Goal: Task Accomplishment & Management: Manage account settings

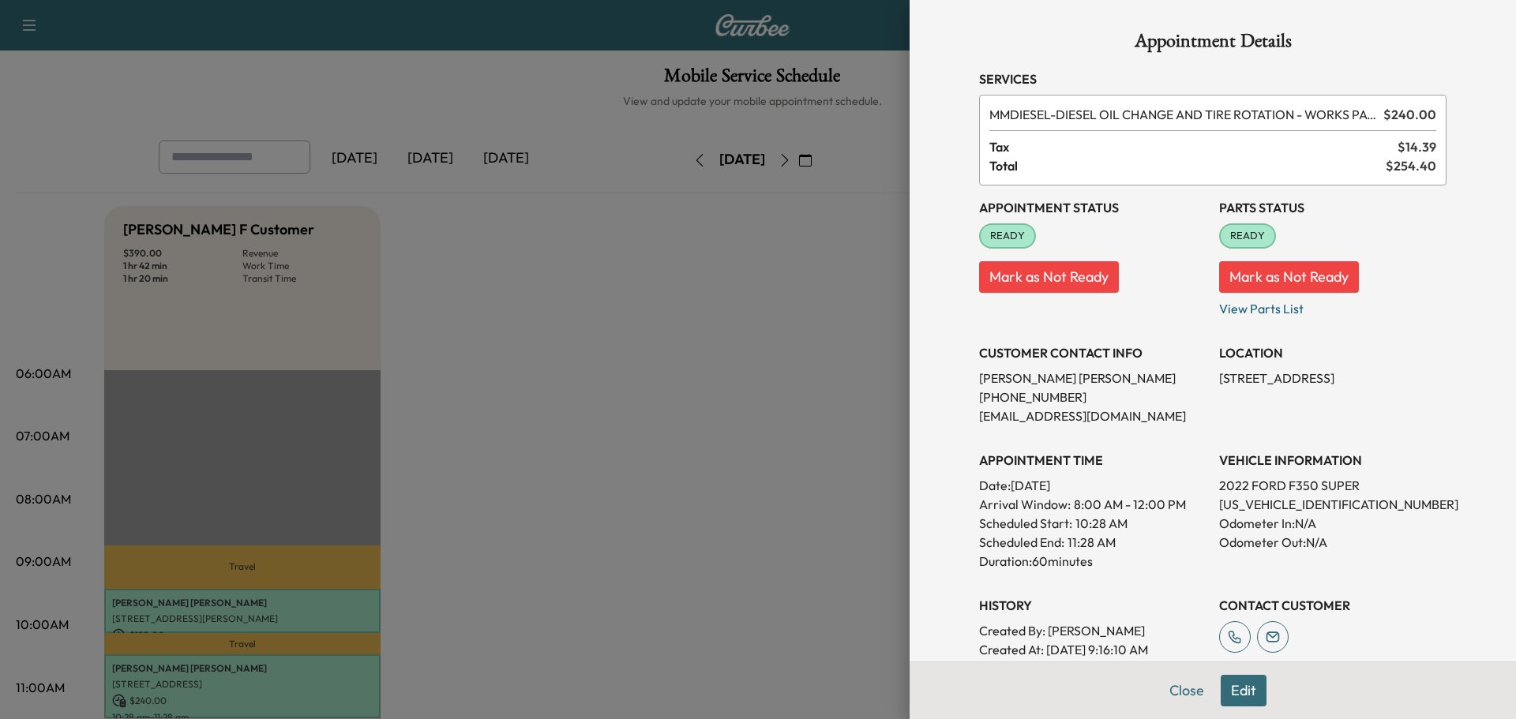
click at [1176, 659] on div "Appointment Details Services MMDIESEL - DIESEL OIL CHANGE AND TIRE ROTATION - W…" at bounding box center [1212, 438] width 505 height 877
click at [1175, 683] on button "Close" at bounding box center [1186, 691] width 55 height 32
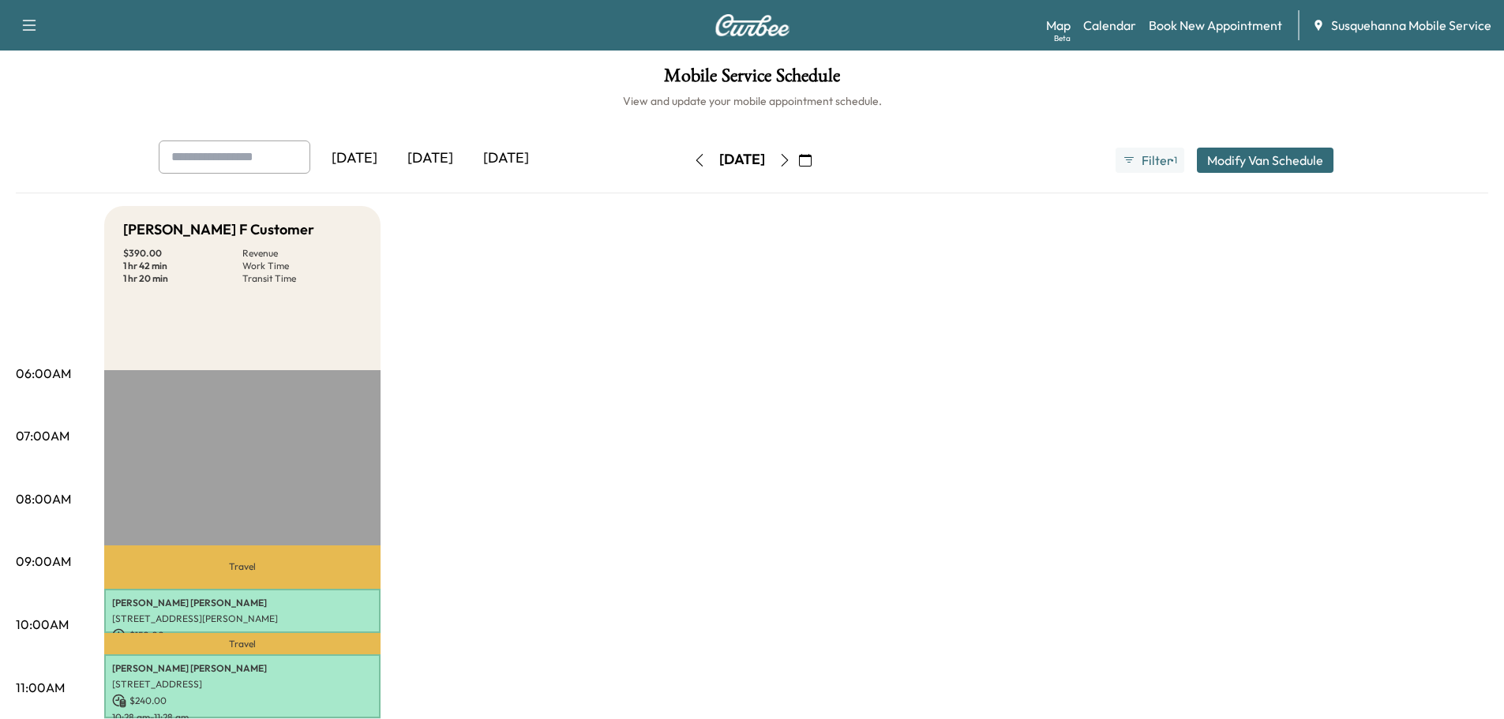
click at [693, 159] on icon "button" at bounding box center [699, 160] width 13 height 13
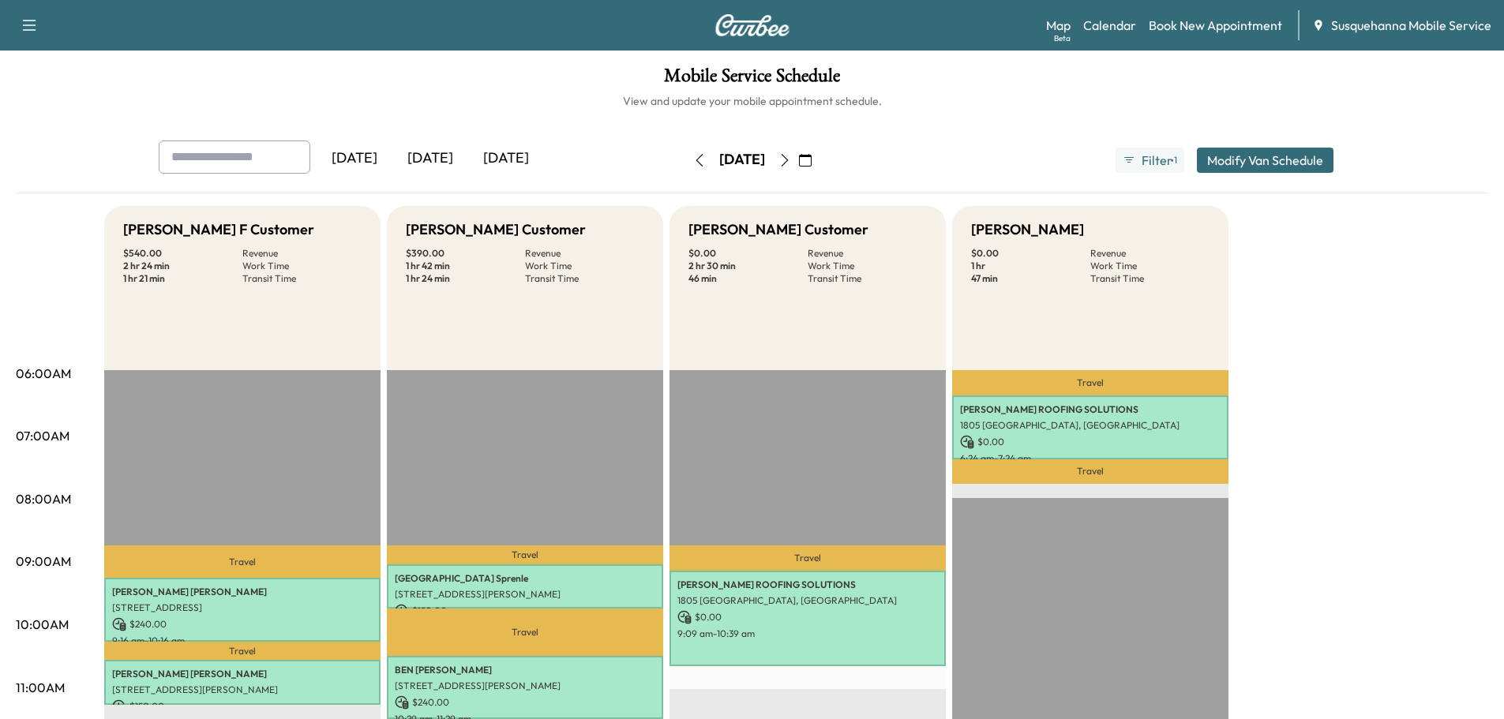
click at [695, 162] on icon "button" at bounding box center [698, 160] width 7 height 13
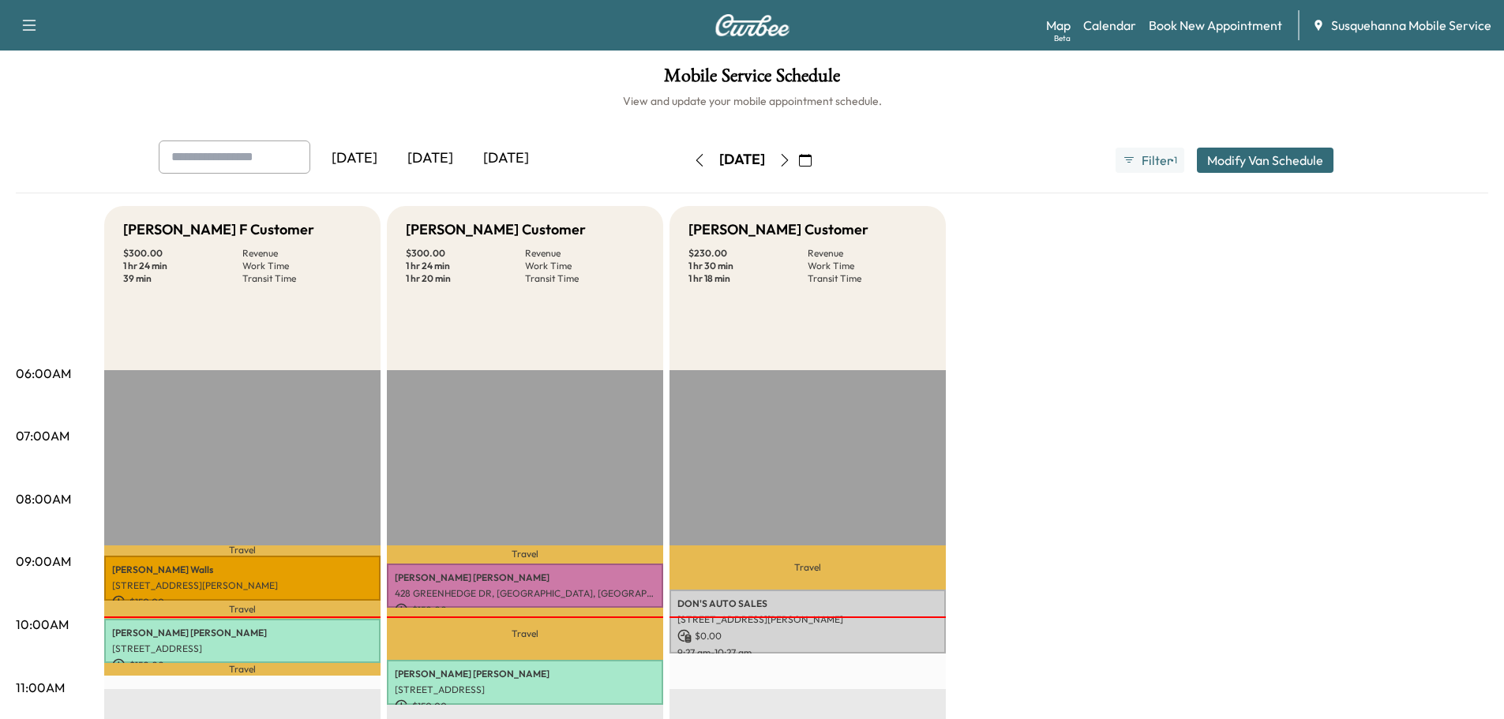
scroll to position [84, 0]
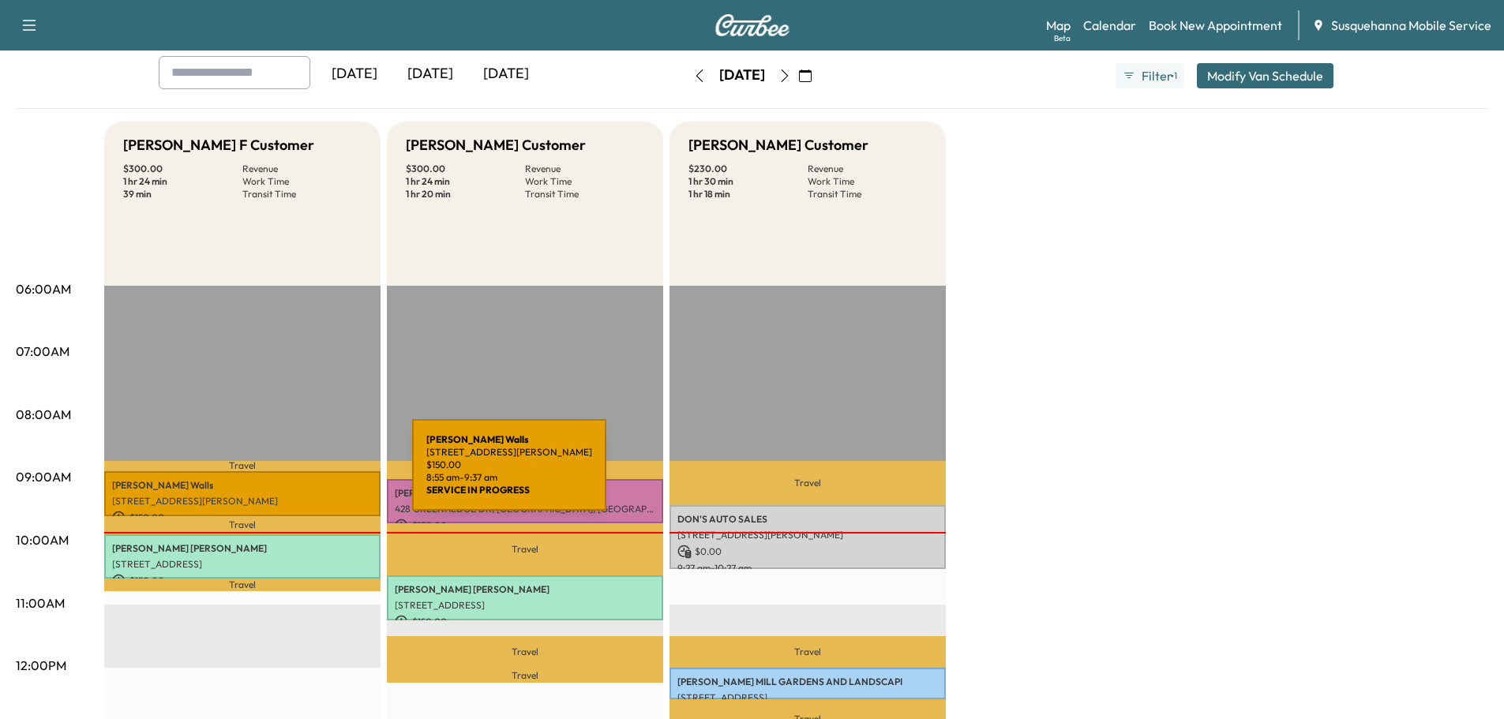
click at [294, 474] on div "Sherman Walls 254 Heistand Rd, York, PA 17402, USA $ 150.00 8:55 am - 9:37 am" at bounding box center [242, 493] width 276 height 45
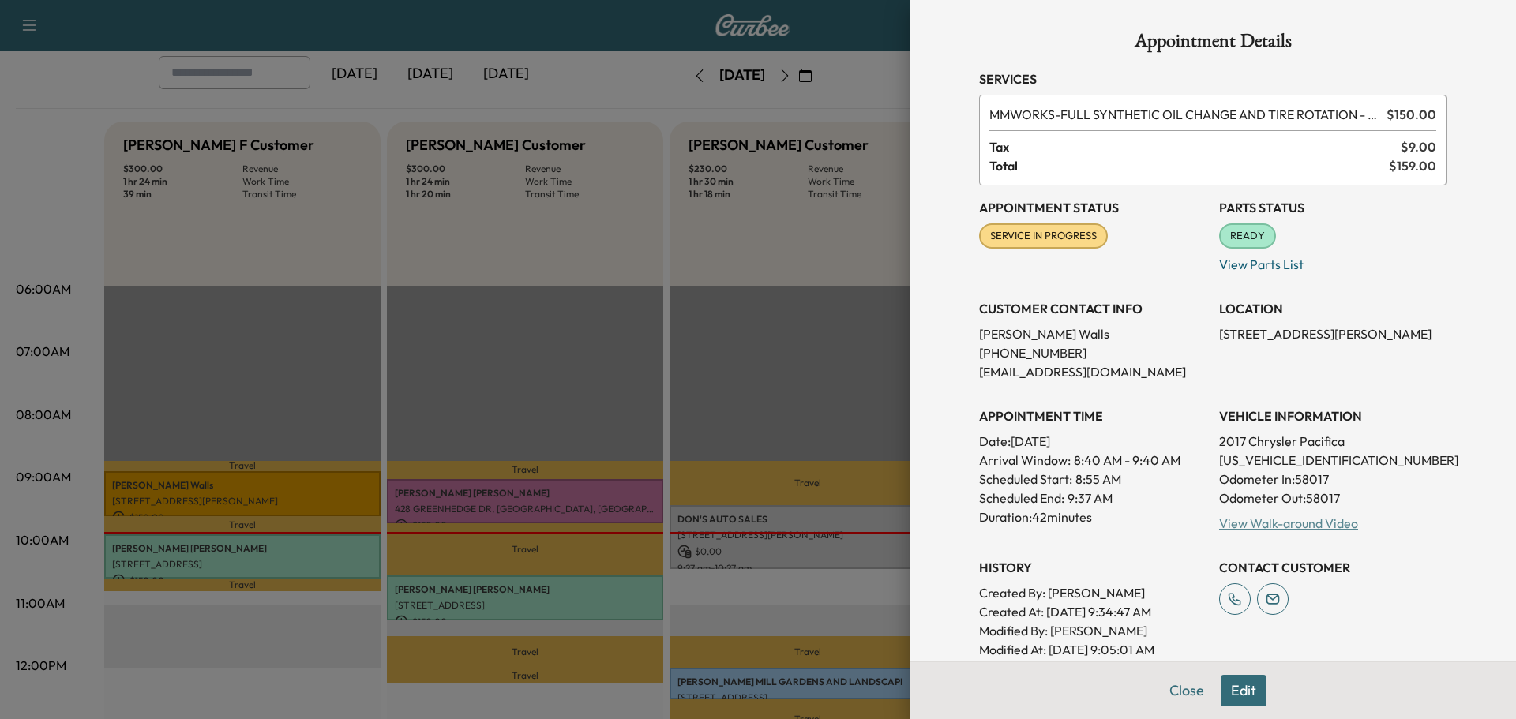
click at [1261, 525] on link "View Walk-around Video" at bounding box center [1288, 523] width 139 height 16
drag, startPoint x: 1181, startPoint y: 678, endPoint x: 774, endPoint y: 566, distance: 421.7
click at [1171, 674] on div "Close Edit" at bounding box center [1212, 691] width 606 height 58
click at [1181, 689] on button "Close" at bounding box center [1186, 691] width 55 height 32
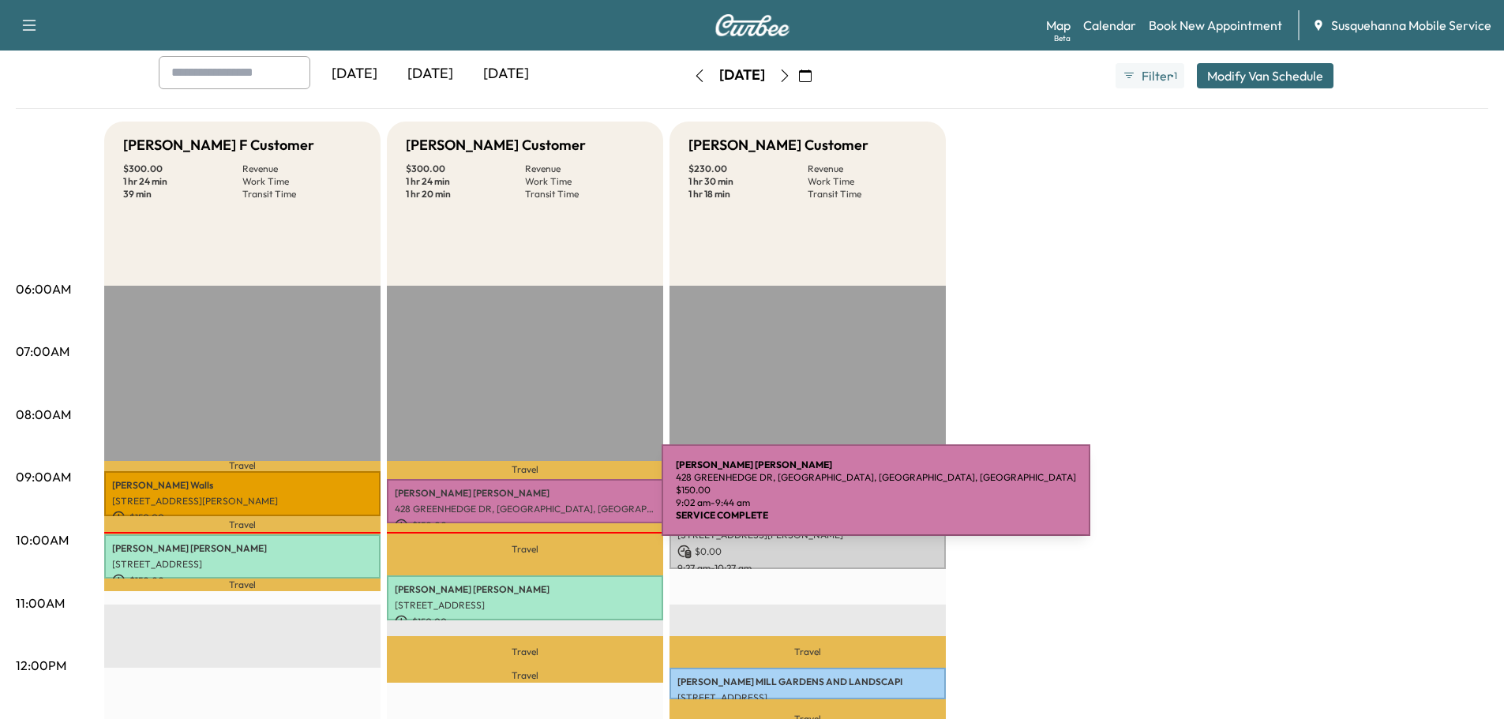
click at [543, 503] on p "428 GREENHEDGE DR, [GEOGRAPHIC_DATA], [GEOGRAPHIC_DATA], [GEOGRAPHIC_DATA]" at bounding box center [525, 509] width 261 height 13
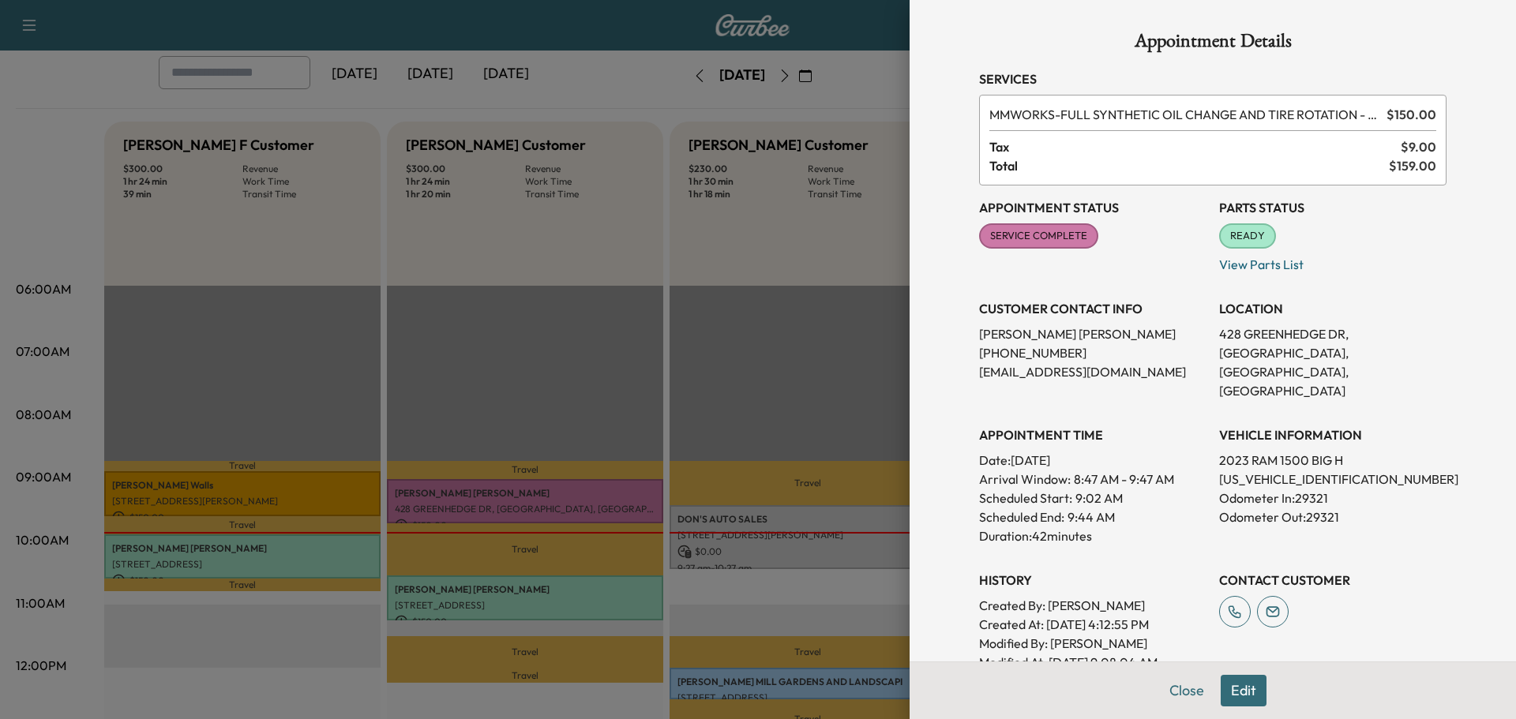
click at [1167, 684] on button "Close" at bounding box center [1186, 691] width 55 height 32
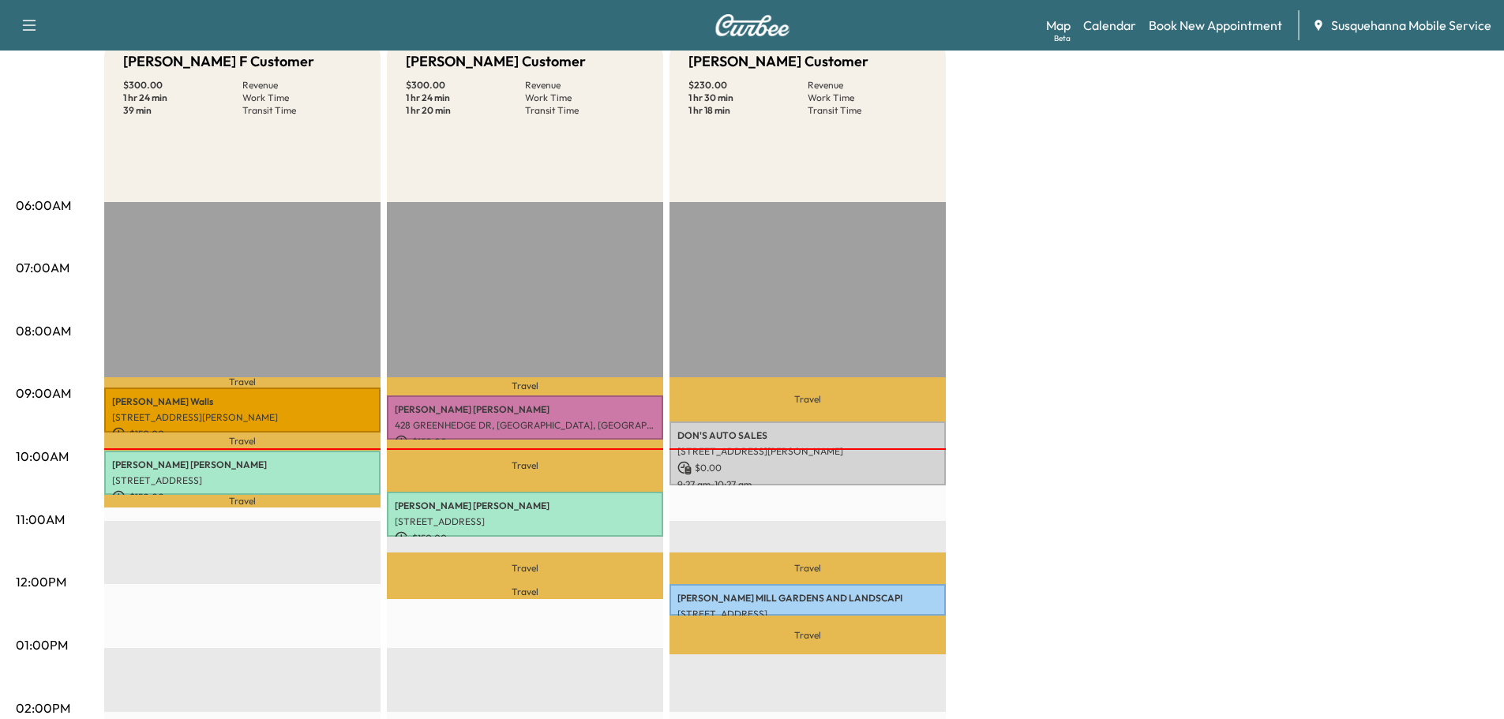
scroll to position [253, 0]
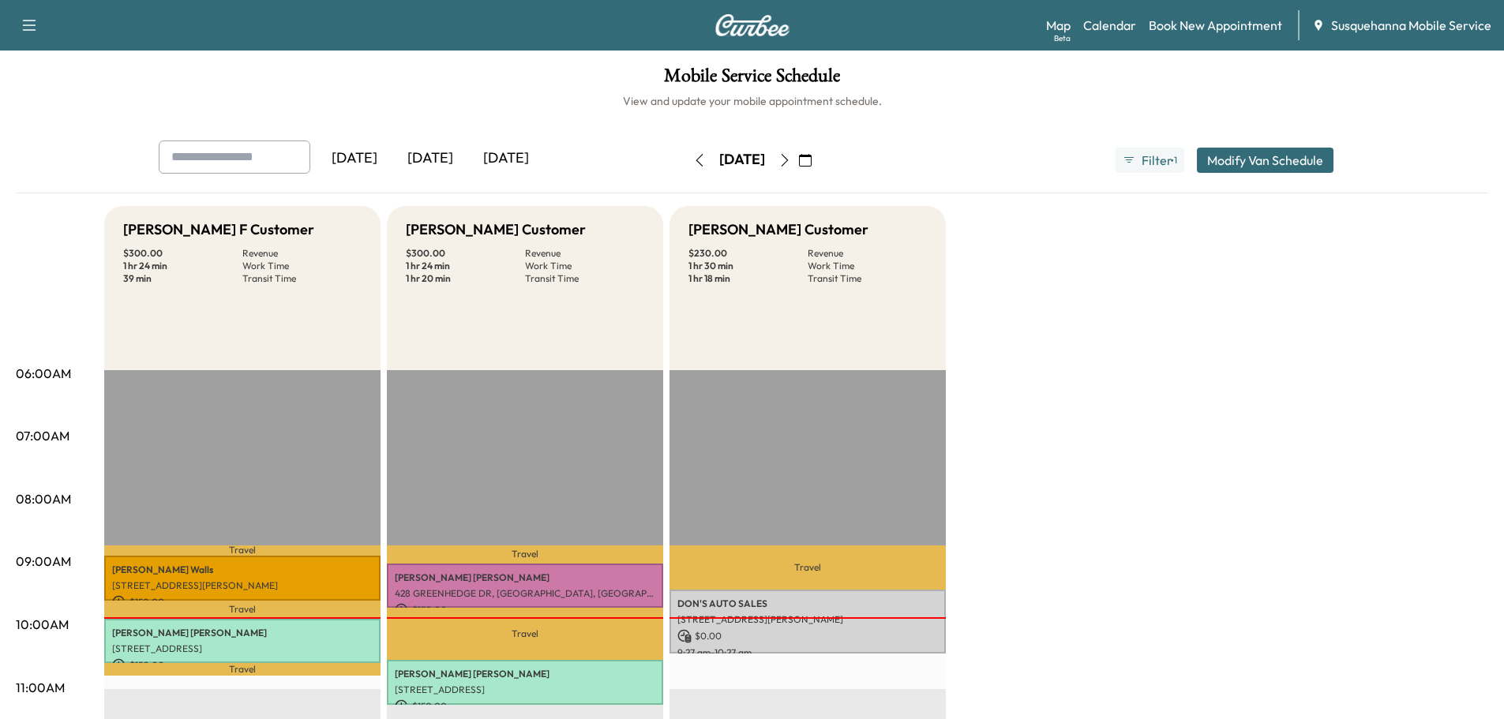
scroll to position [84, 0]
click at [791, 157] on icon "button" at bounding box center [784, 160] width 13 height 13
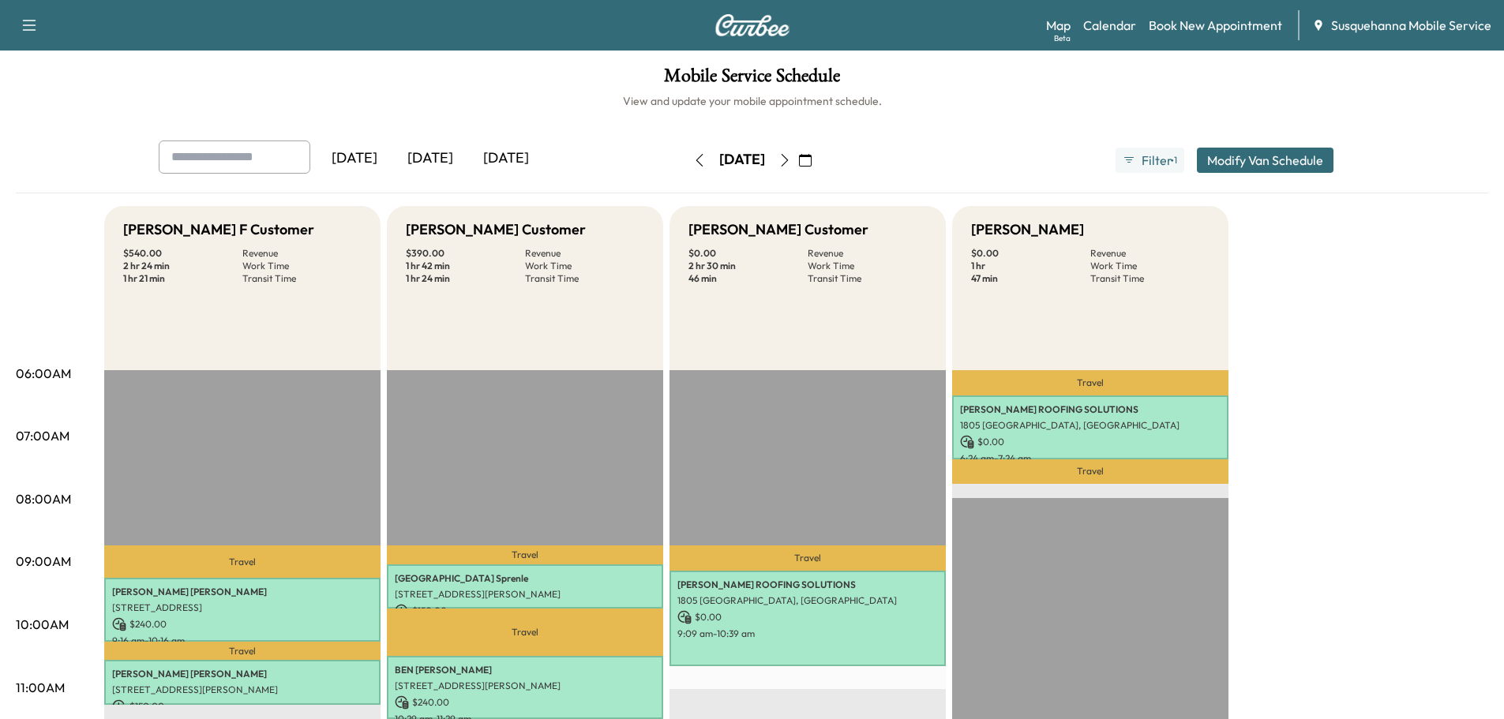
click at [791, 162] on icon "button" at bounding box center [784, 160] width 13 height 13
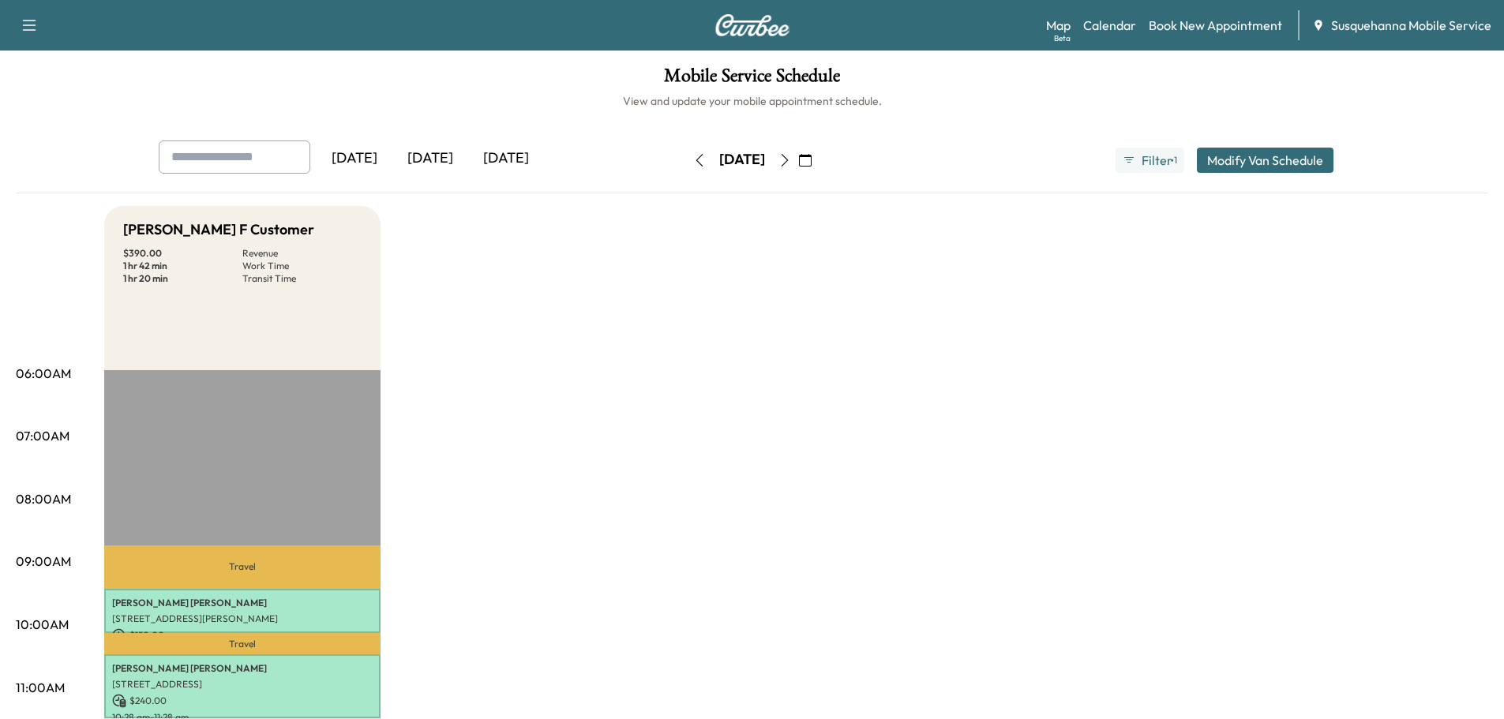
click at [686, 152] on button "button" at bounding box center [699, 160] width 27 height 25
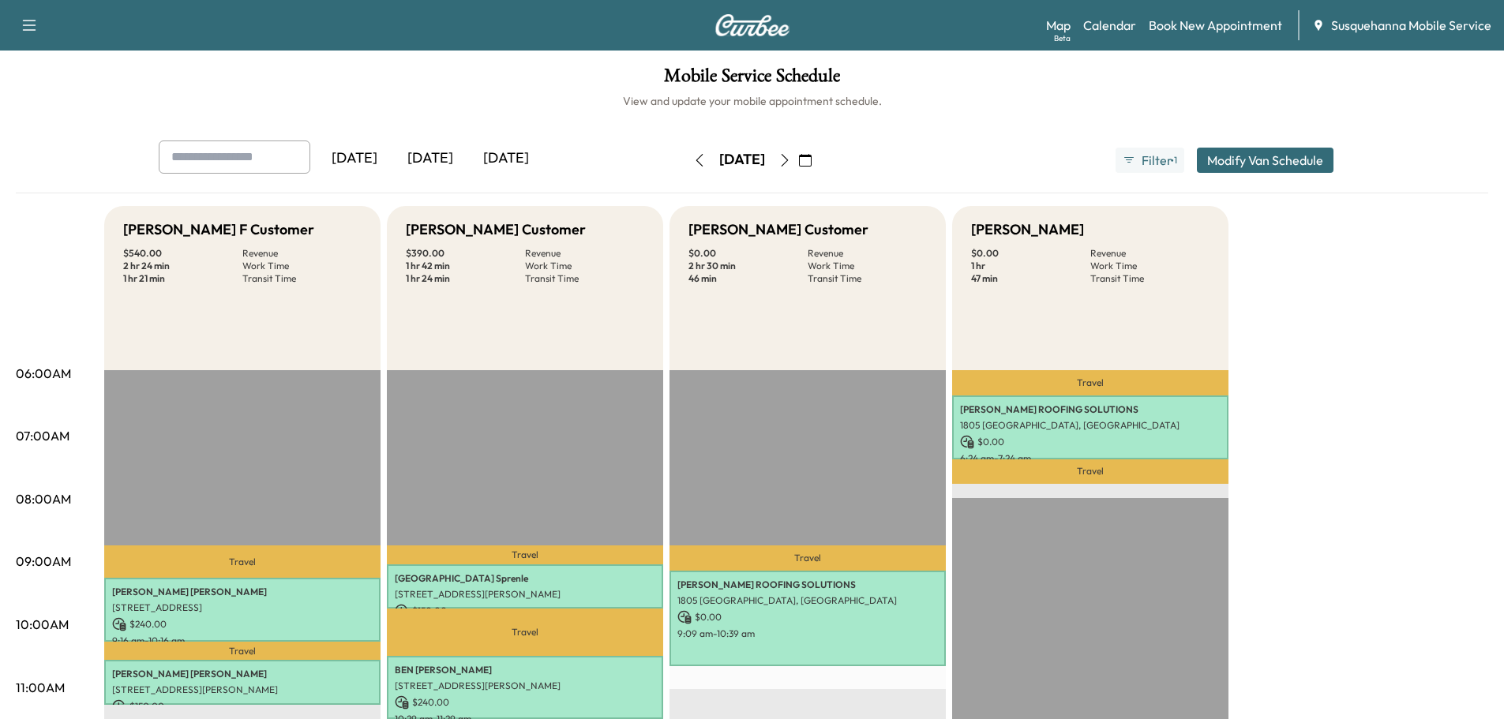
click at [693, 156] on icon "button" at bounding box center [699, 160] width 13 height 13
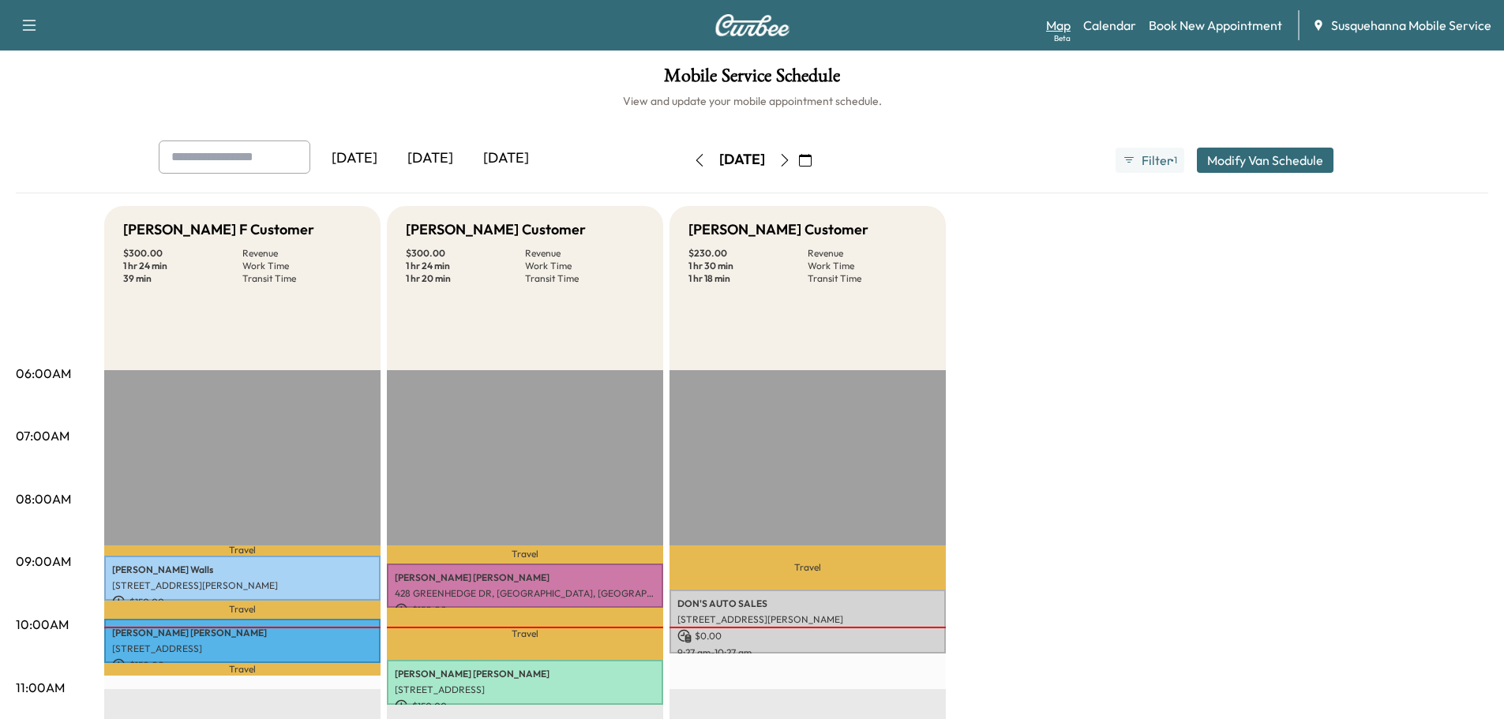
click at [1062, 27] on link "Map Beta" at bounding box center [1058, 25] width 24 height 19
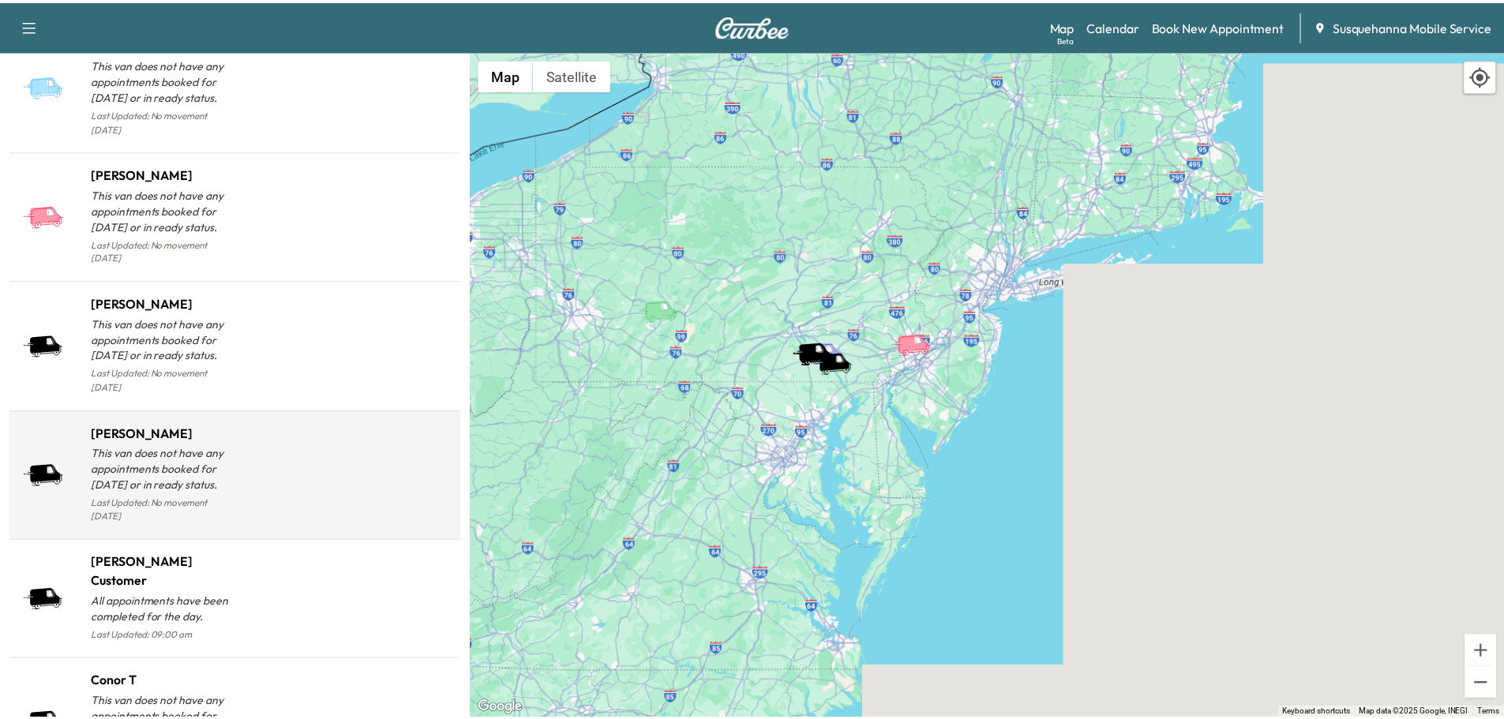
scroll to position [1508, 0]
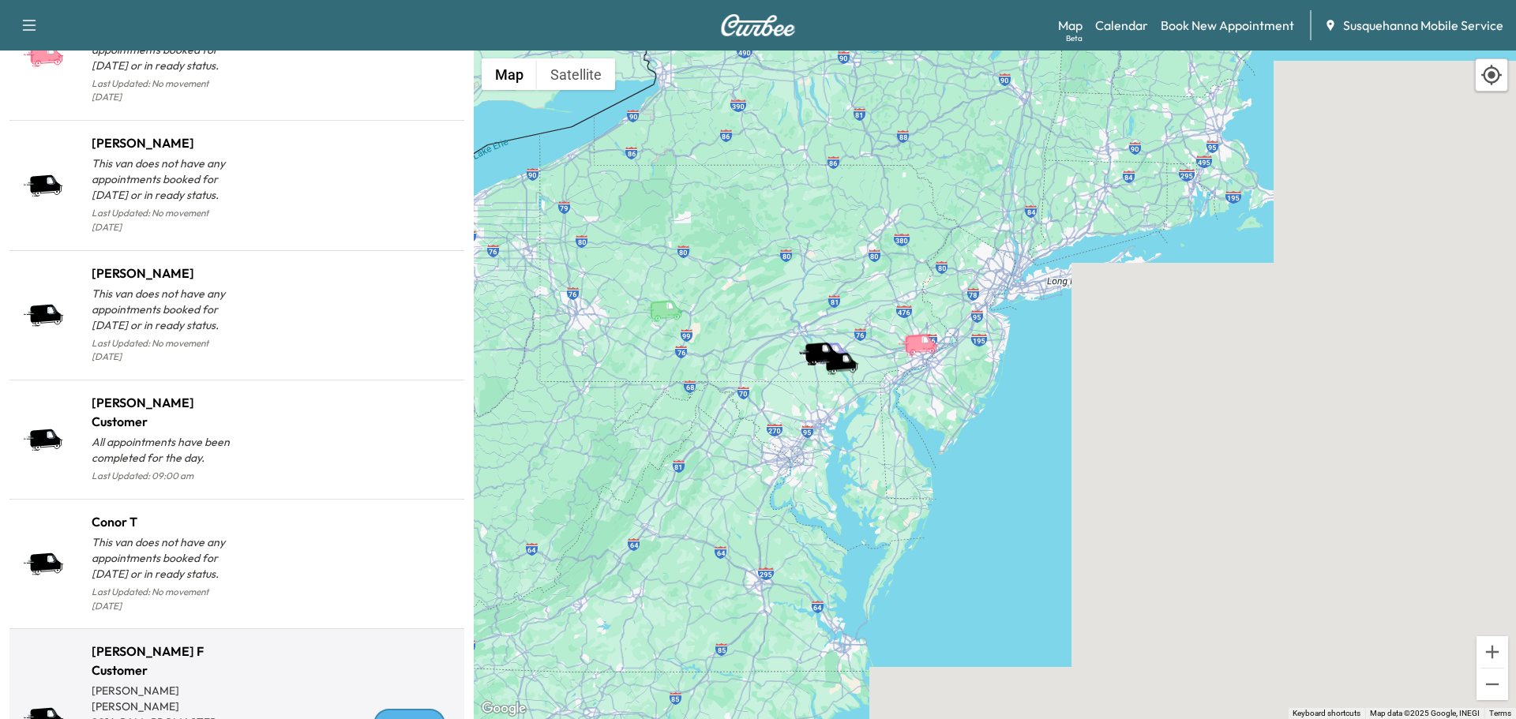
click at [377, 709] on div "En Route" at bounding box center [409, 725] width 72 height 32
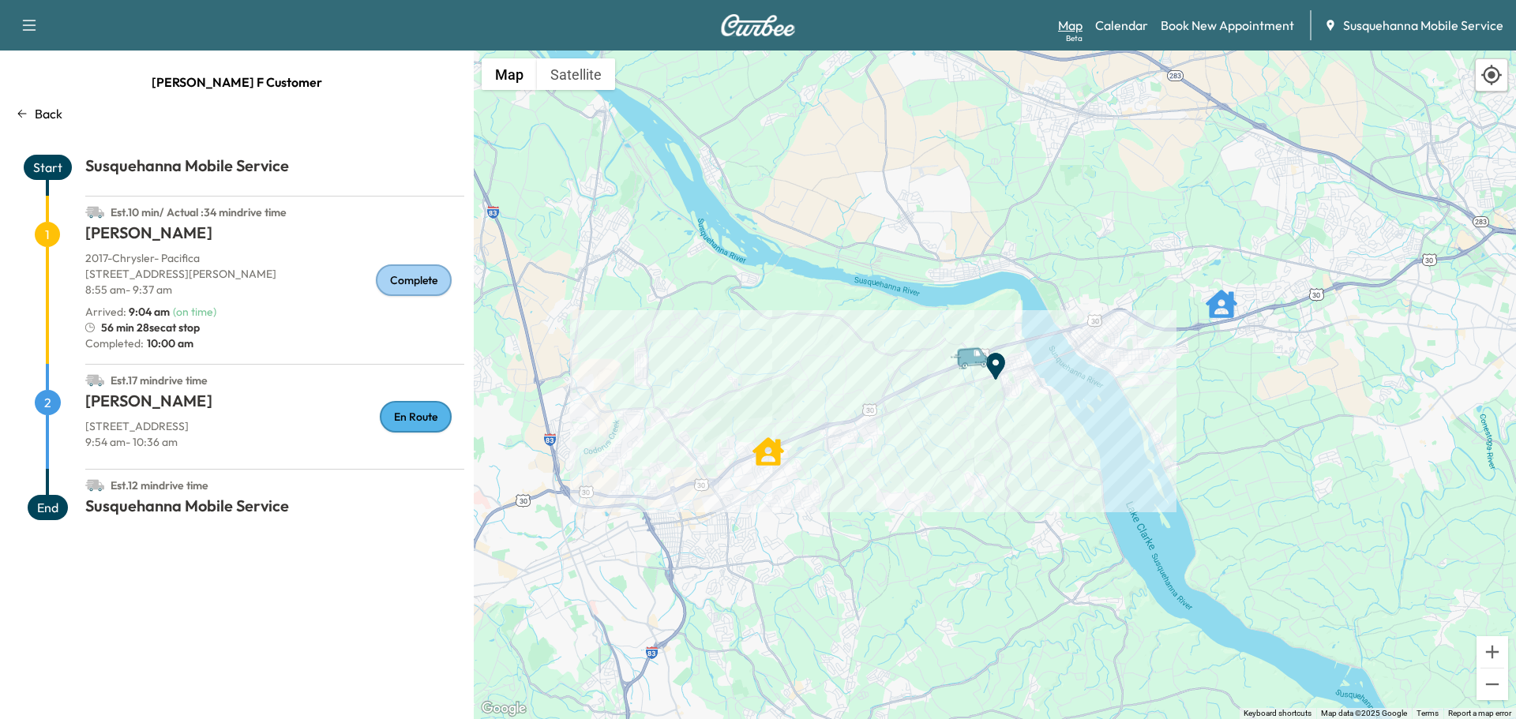
click at [1081, 22] on link "Map Beta" at bounding box center [1070, 25] width 24 height 19
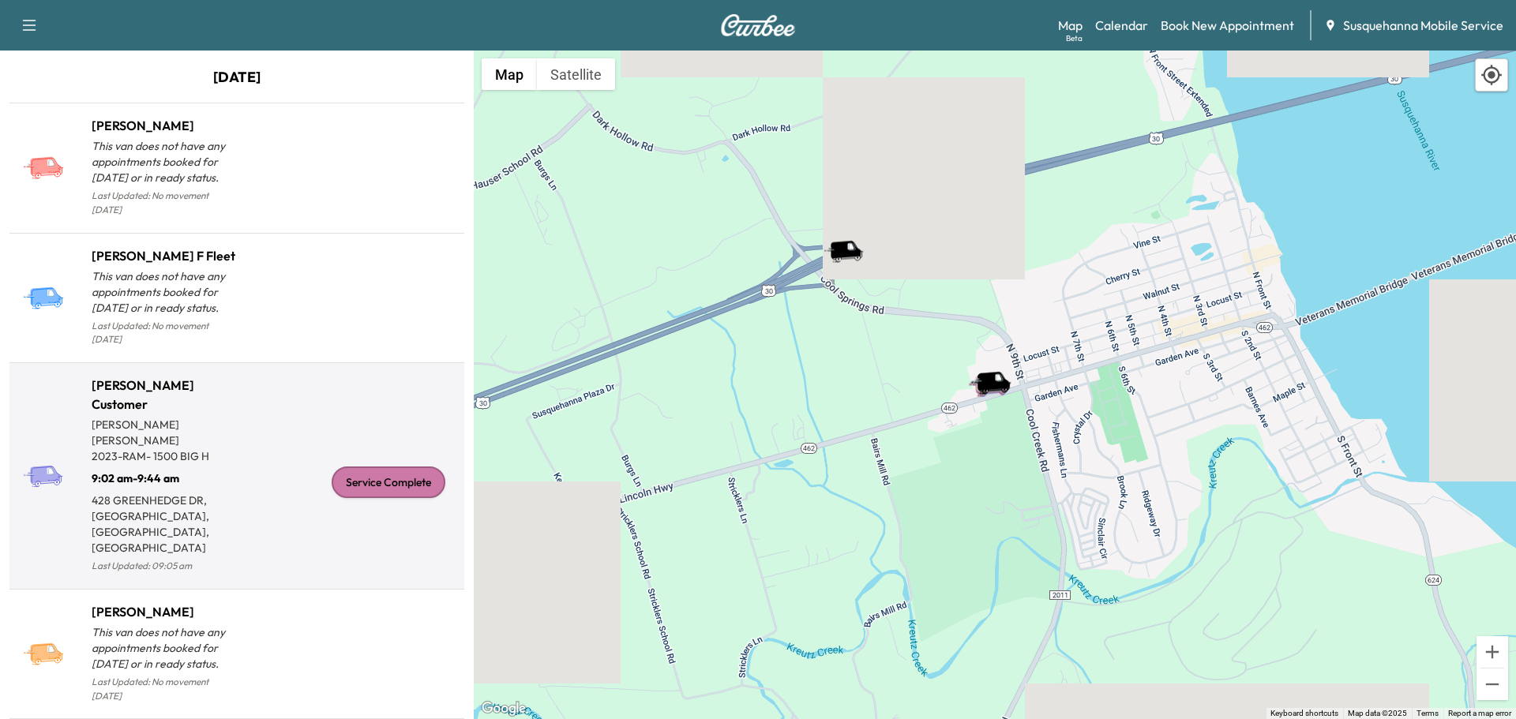
click at [397, 467] on div "Service Complete" at bounding box center [389, 483] width 114 height 32
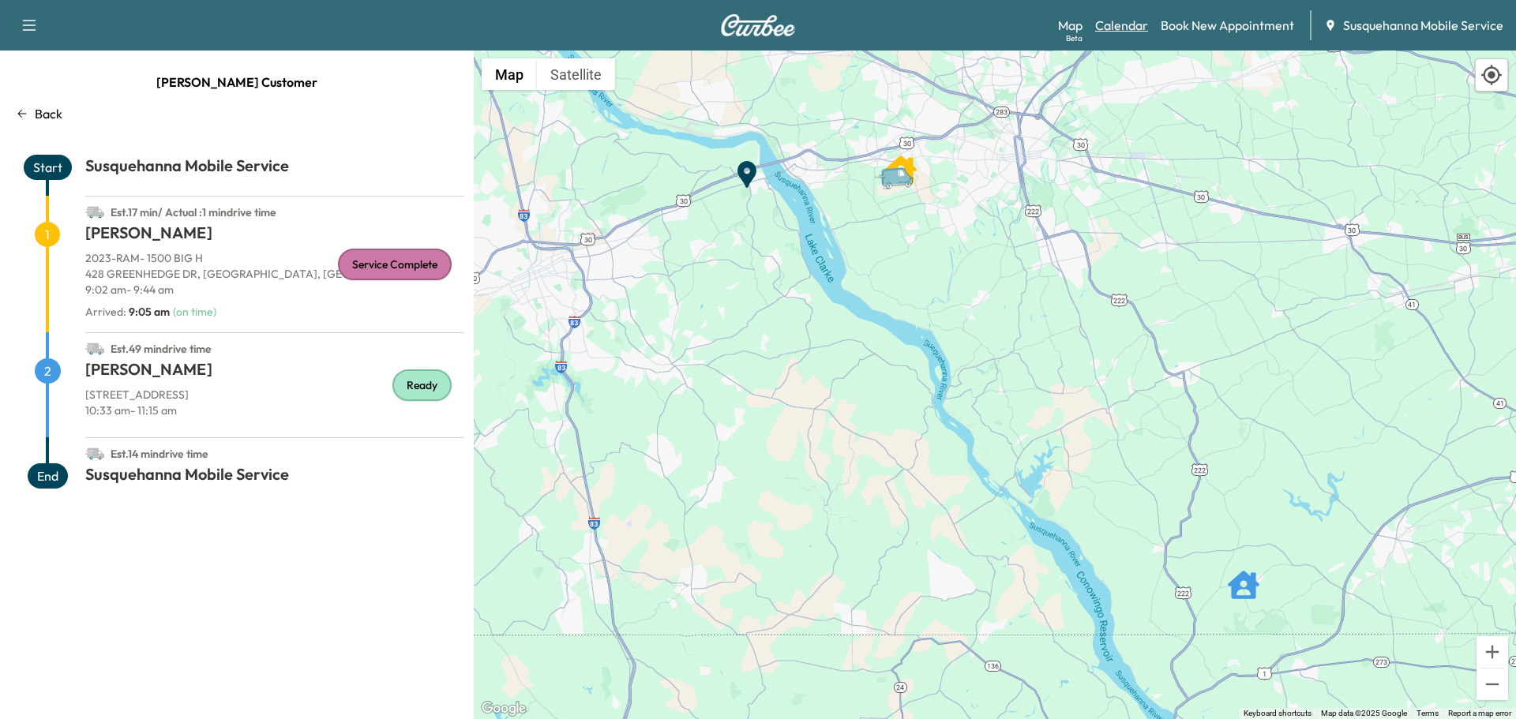
click at [1119, 24] on link "Calendar" at bounding box center [1121, 25] width 53 height 19
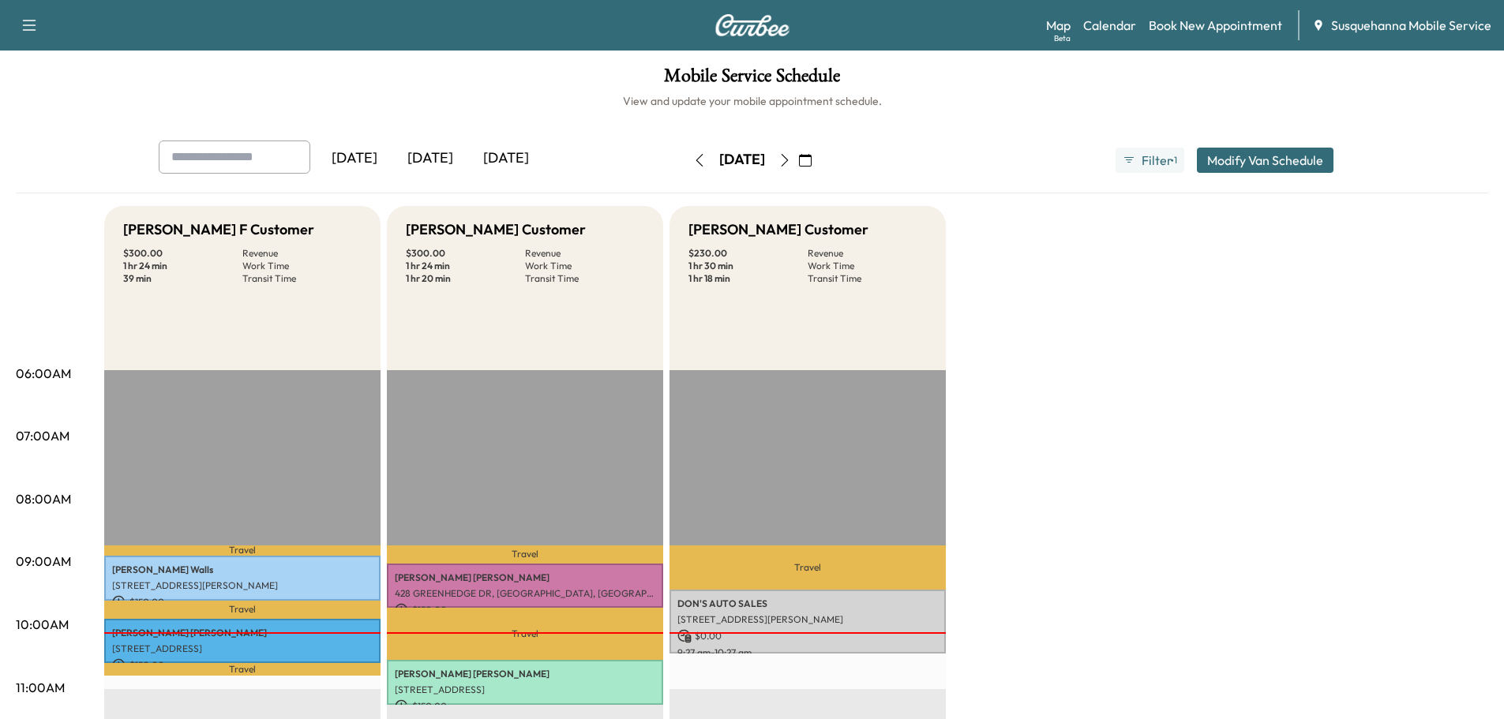
scroll to position [84, 0]
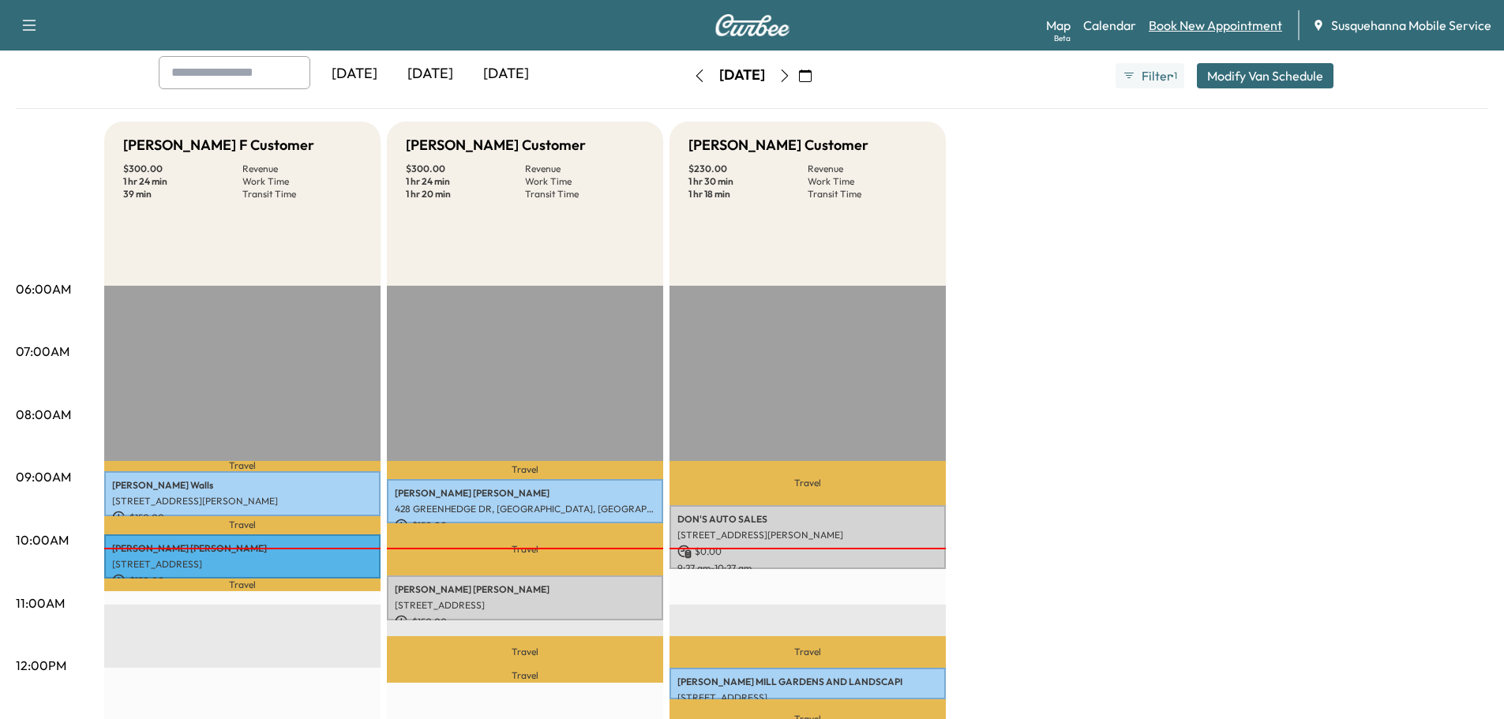
click at [1203, 31] on link "Book New Appointment" at bounding box center [1215, 25] width 133 height 19
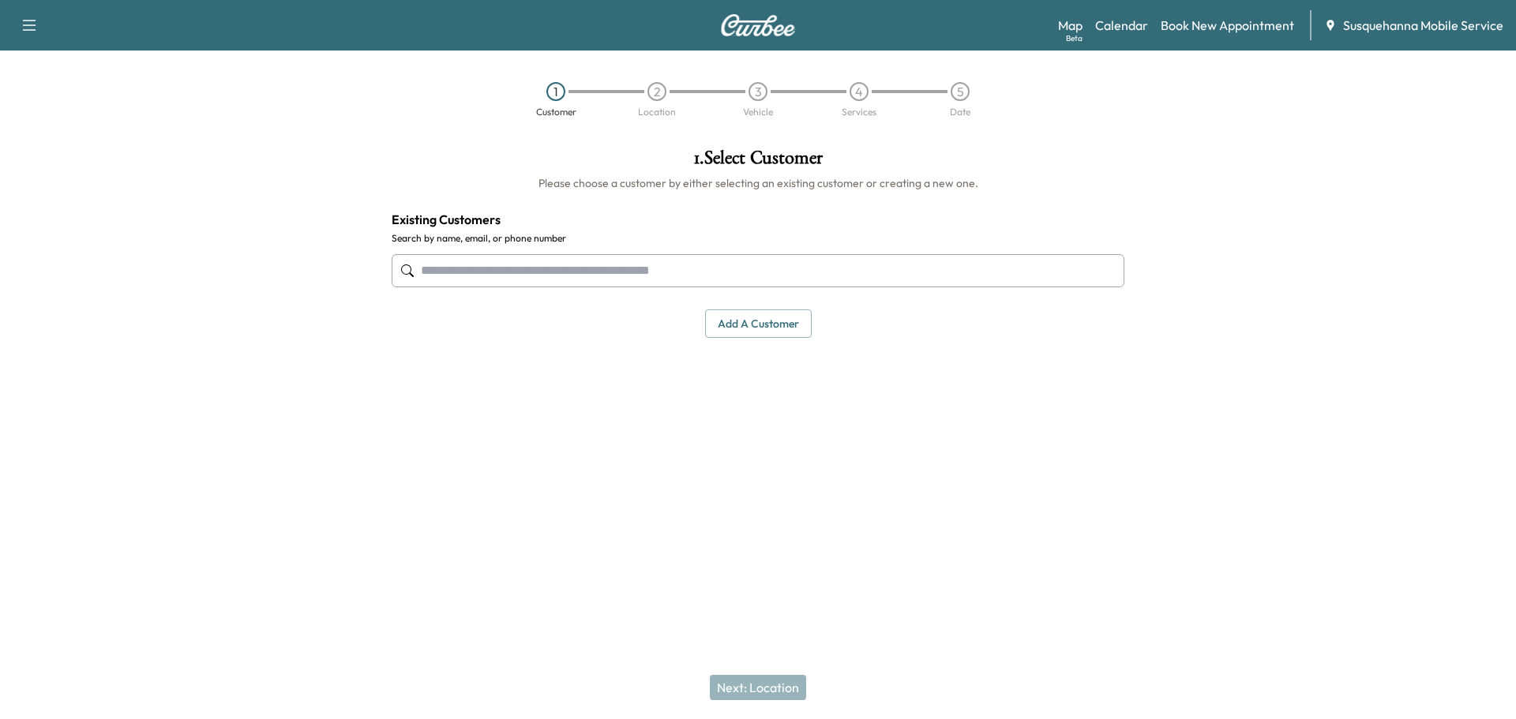
click at [639, 268] on input "text" at bounding box center [758, 270] width 733 height 33
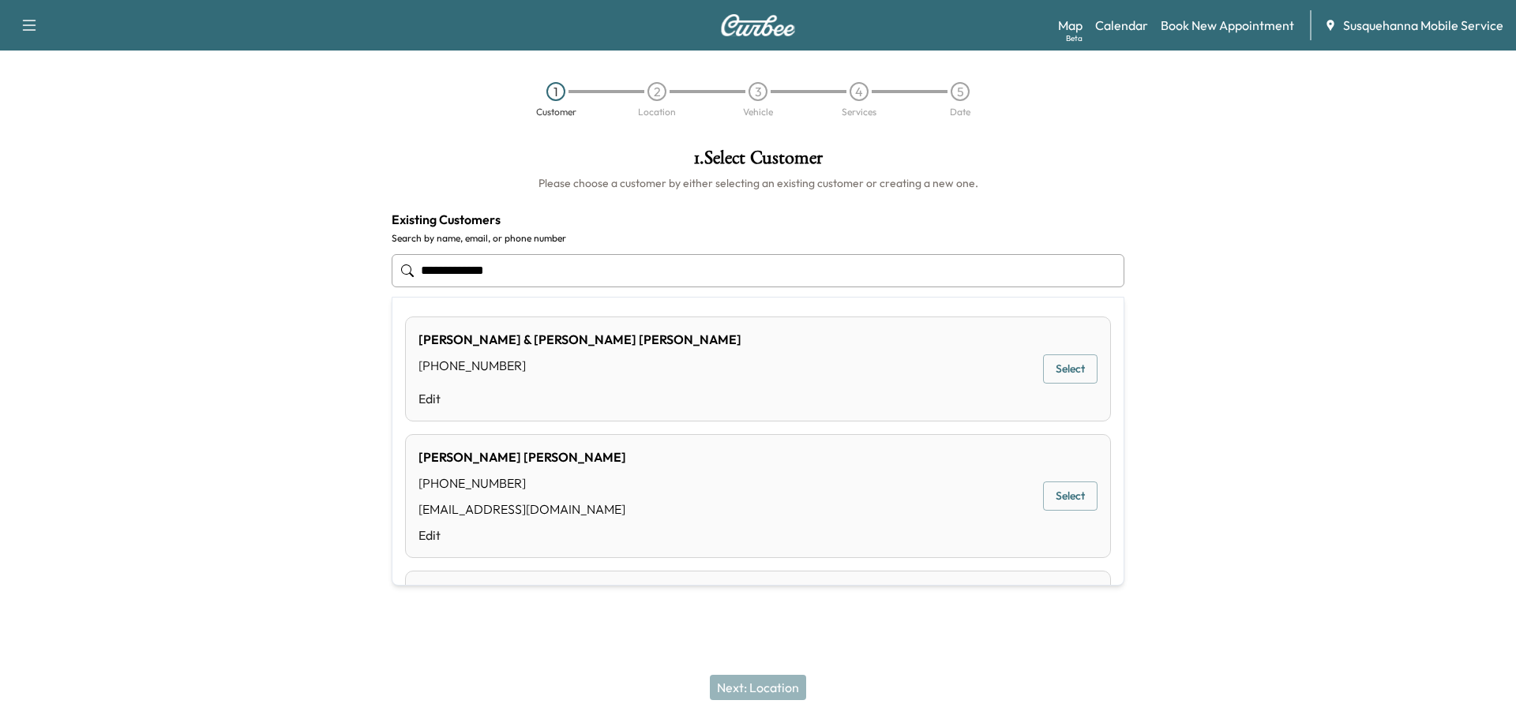
click at [463, 268] on input "**********" at bounding box center [758, 270] width 733 height 33
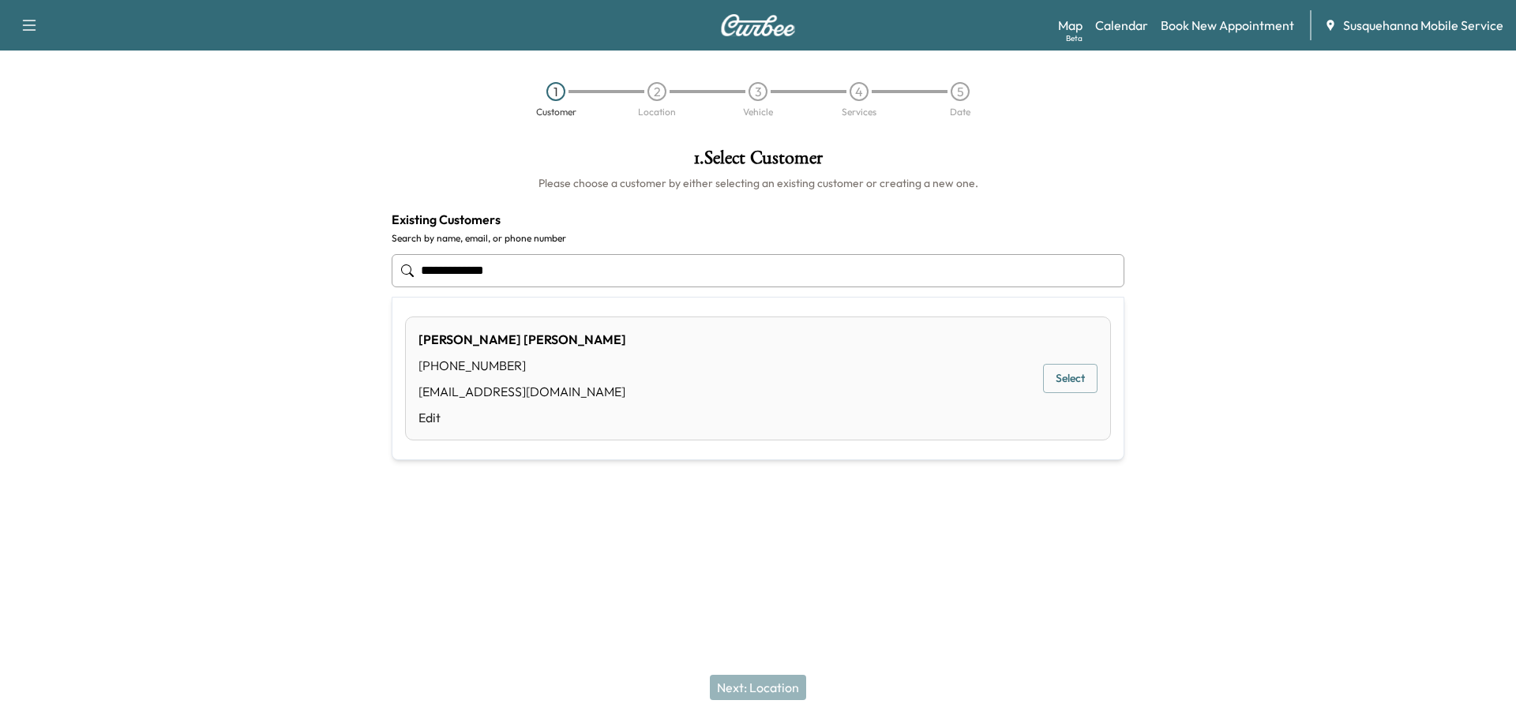
drag, startPoint x: 597, startPoint y: 271, endPoint x: 328, endPoint y: 260, distance: 269.4
click at [328, 260] on div "**********" at bounding box center [758, 316] width 1516 height 360
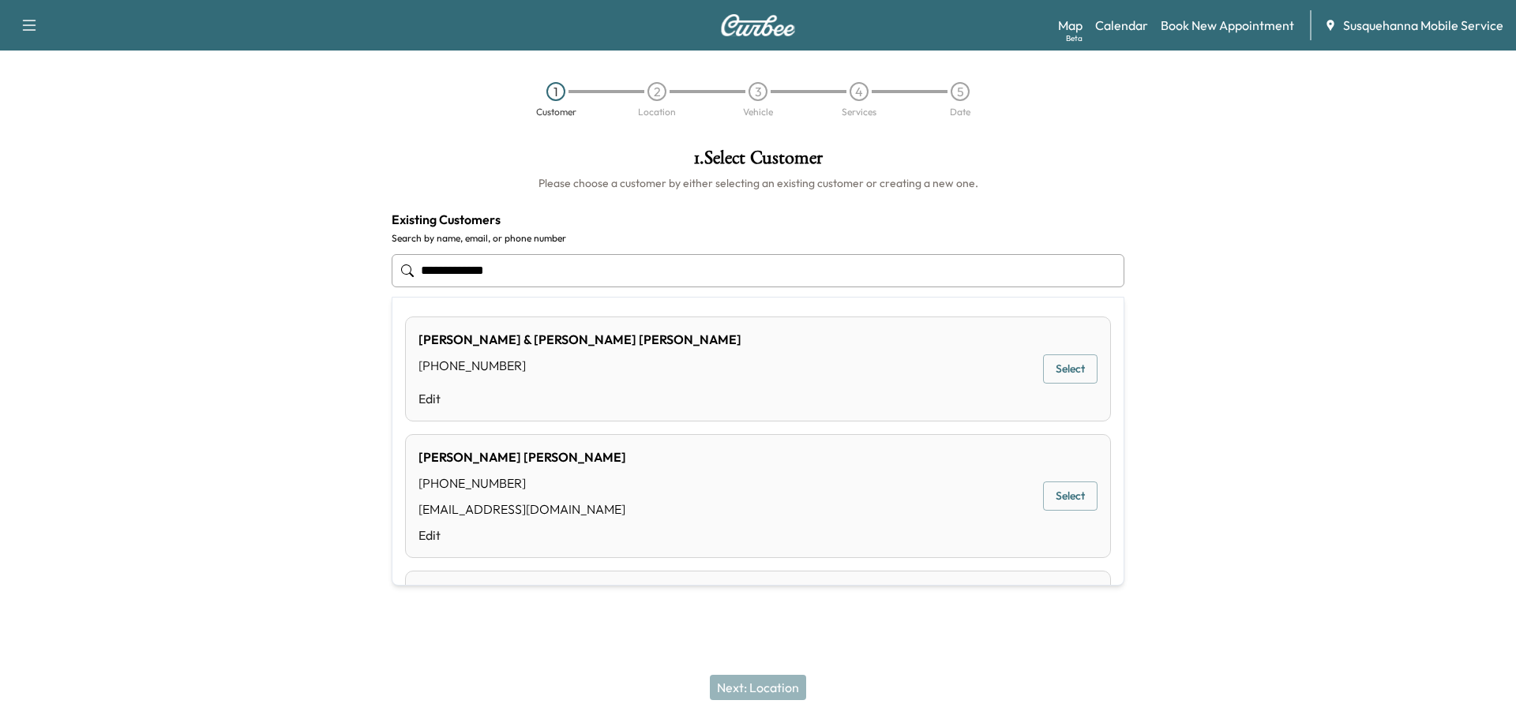
type input "**********"
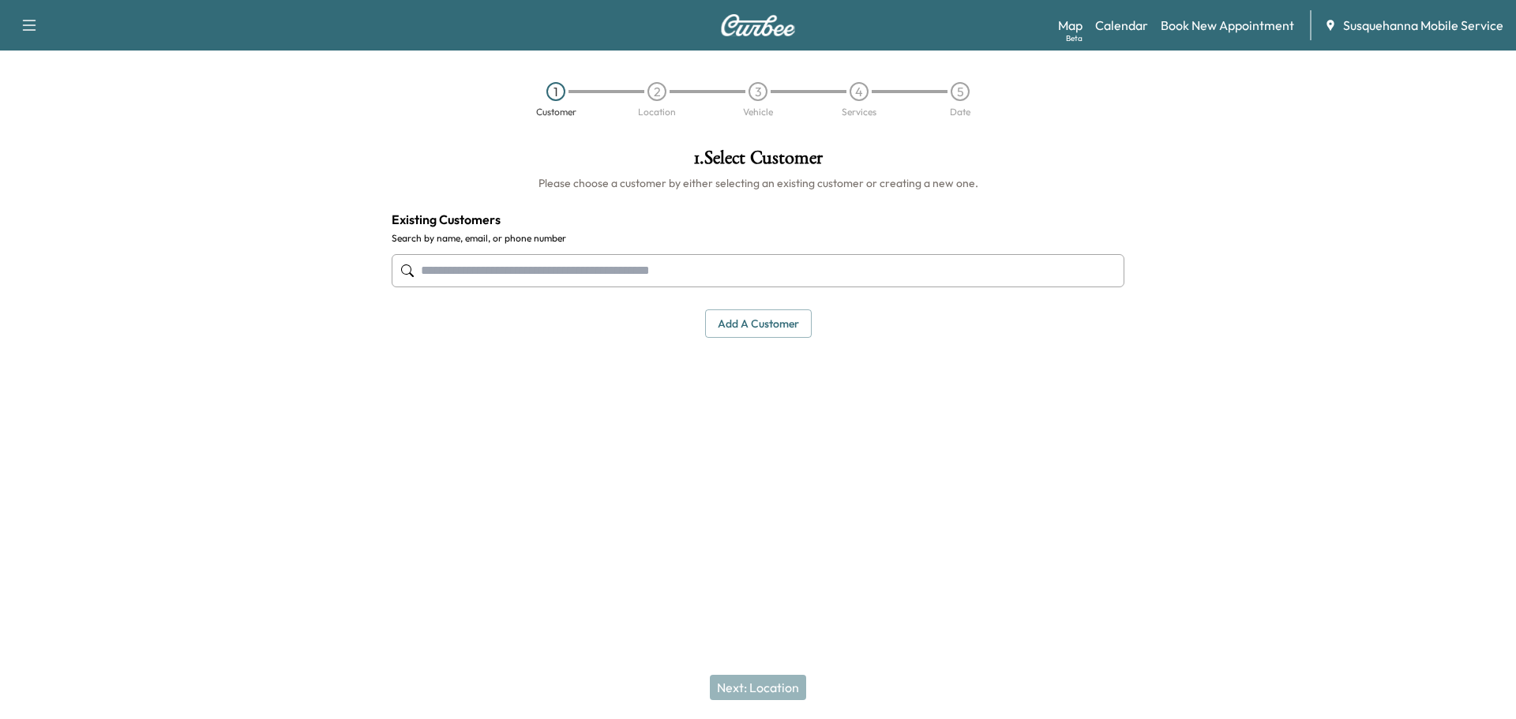
click at [1237, 8] on div "Support Log Out Map Beta Calendar Book New Appointment Susquehanna Mobile Servi…" at bounding box center [758, 25] width 1516 height 51
click at [1235, 37] on div "Map Beta Calendar Book New Appointment Susquehanna Mobile Service" at bounding box center [1280, 25] width 445 height 30
click at [754, 327] on button "Add a customer" at bounding box center [758, 323] width 107 height 29
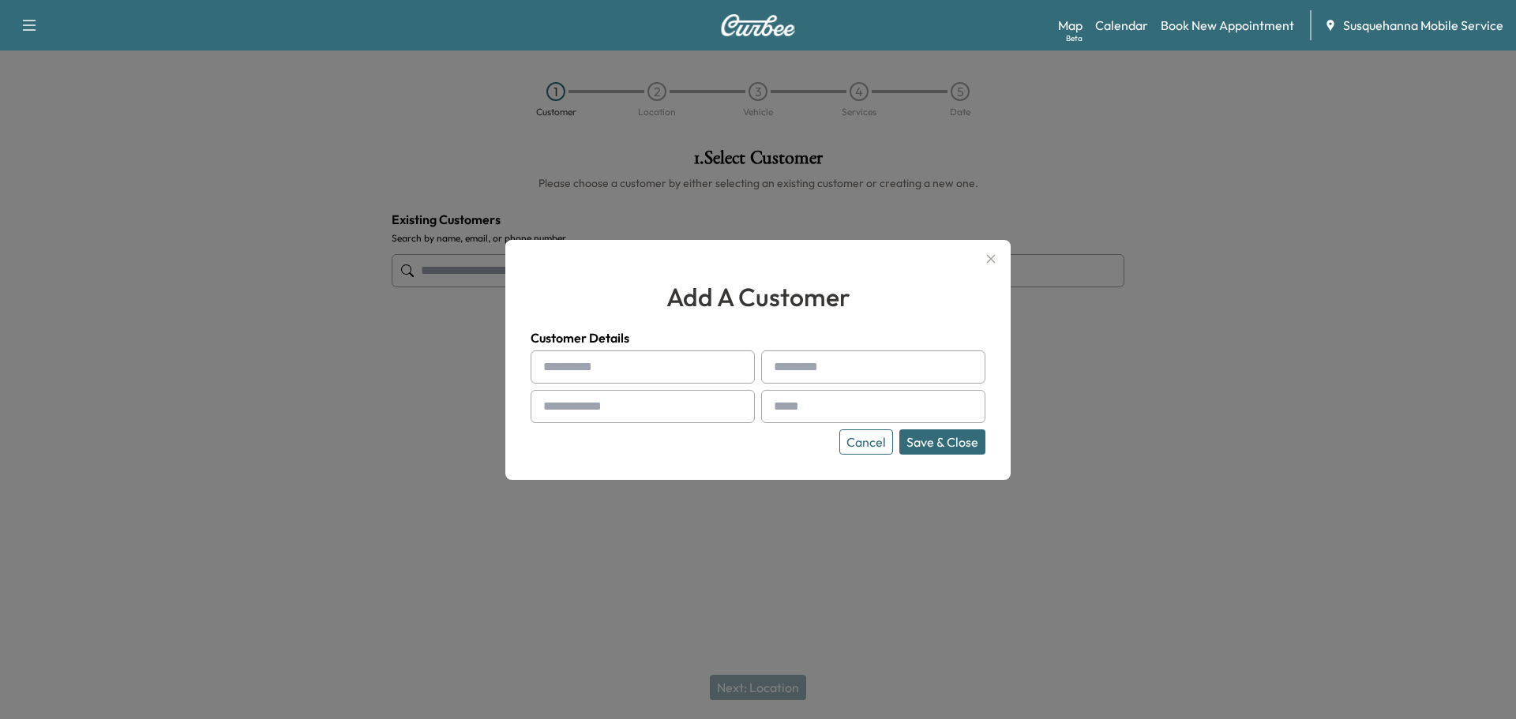
click at [664, 377] on input "text" at bounding box center [642, 366] width 224 height 33
type input "*******"
type input "*****"
click at [662, 404] on input "text" at bounding box center [642, 406] width 224 height 33
type input "**********"
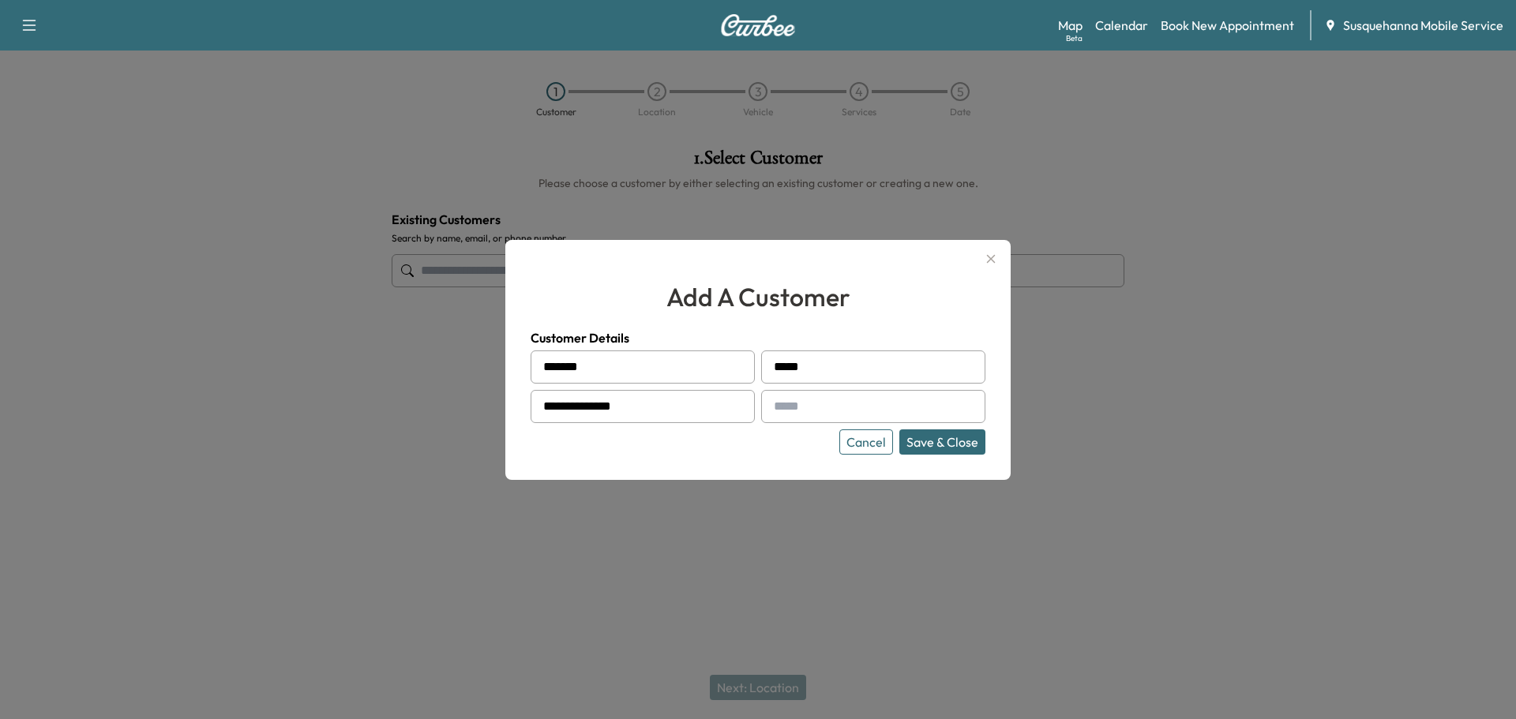
click at [819, 405] on input "text" at bounding box center [873, 406] width 224 height 33
paste input "**********"
type input "**********"
click at [946, 437] on button "Save & Close" at bounding box center [942, 441] width 86 height 25
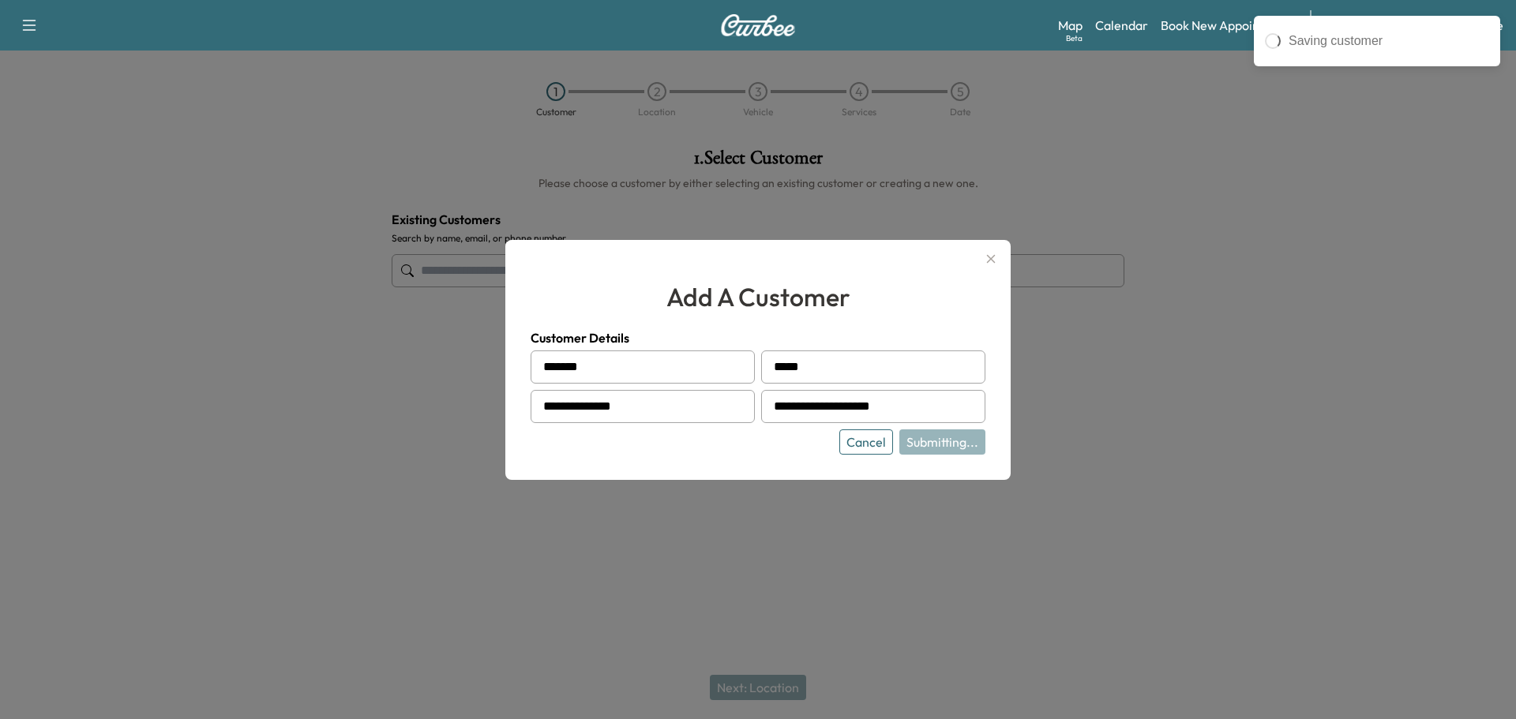
type input "**********"
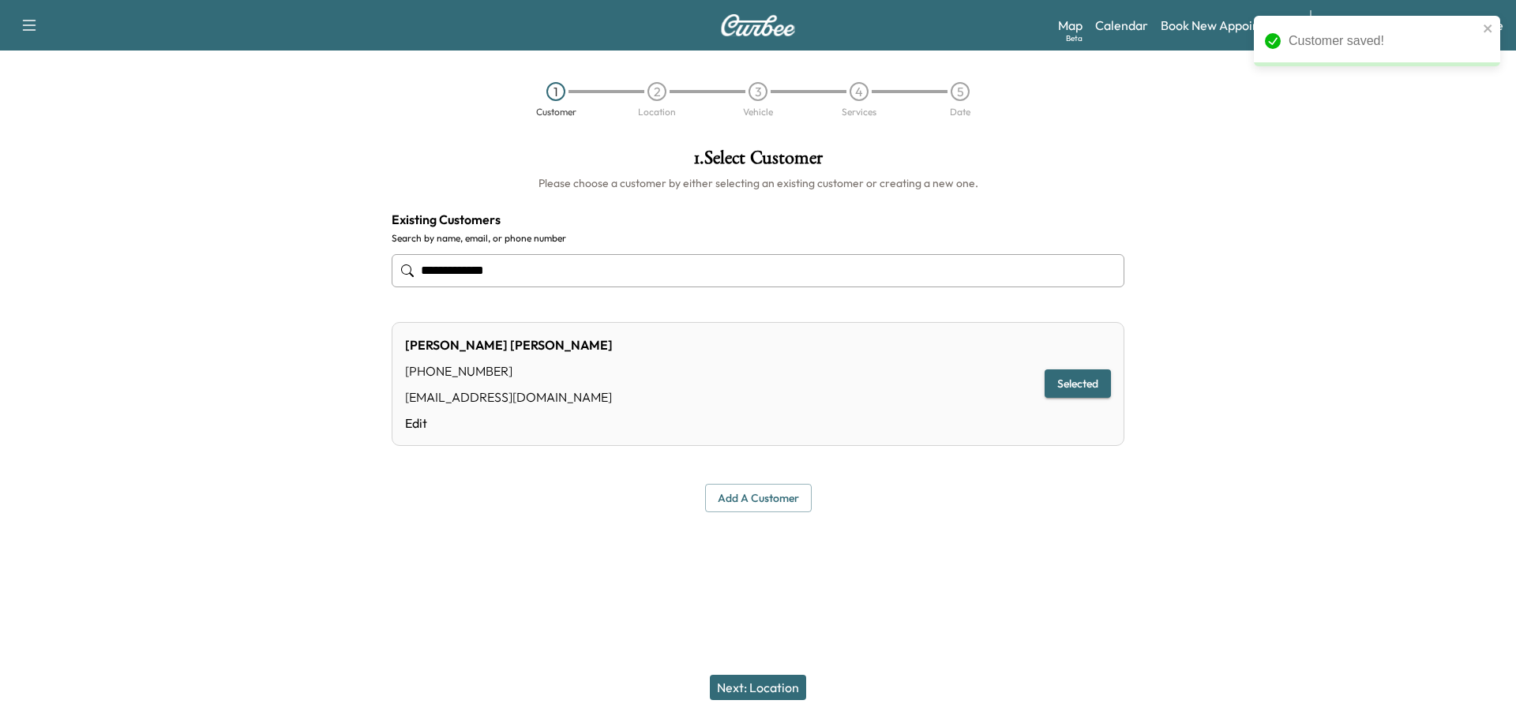
click at [773, 693] on button "Next: Location" at bounding box center [758, 687] width 96 height 25
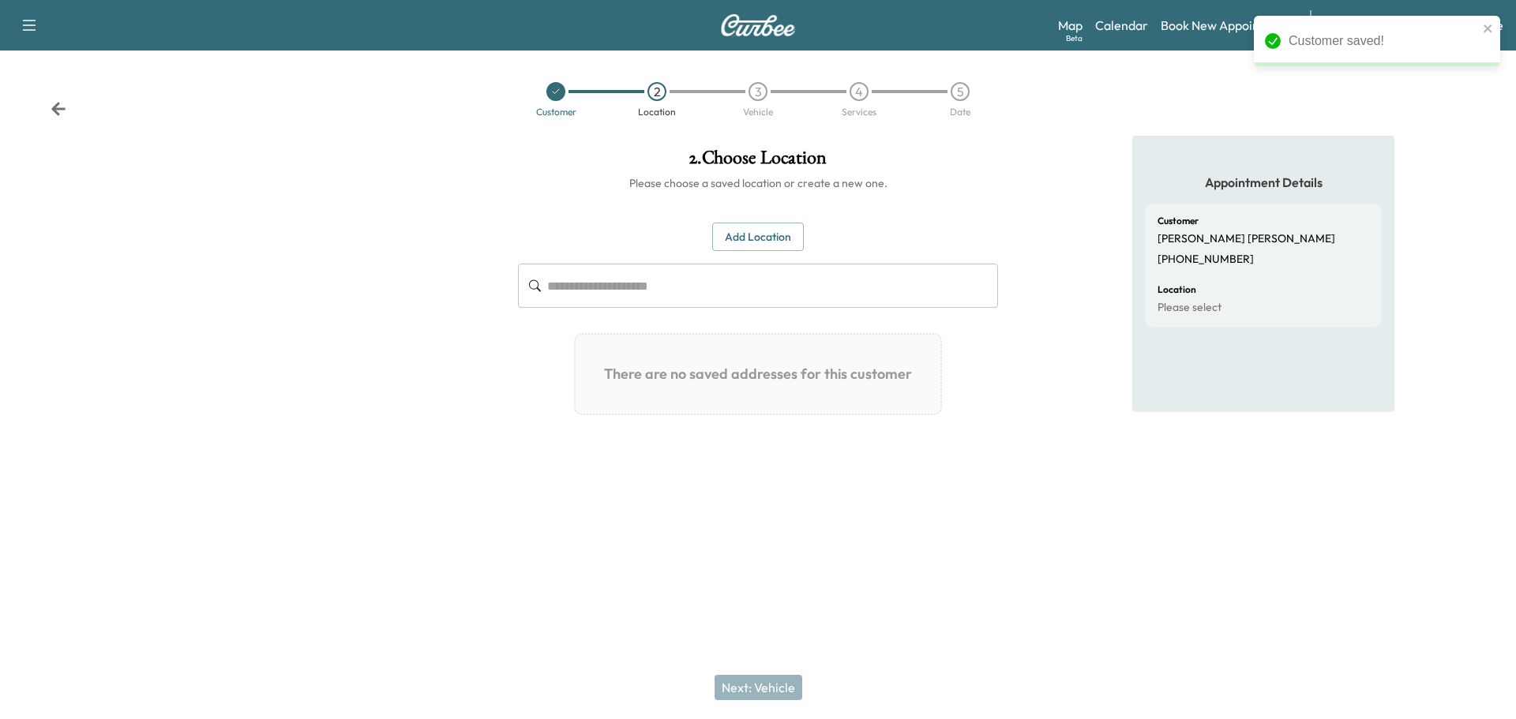
click at [737, 241] on button "Add Location" at bounding box center [758, 237] width 92 height 29
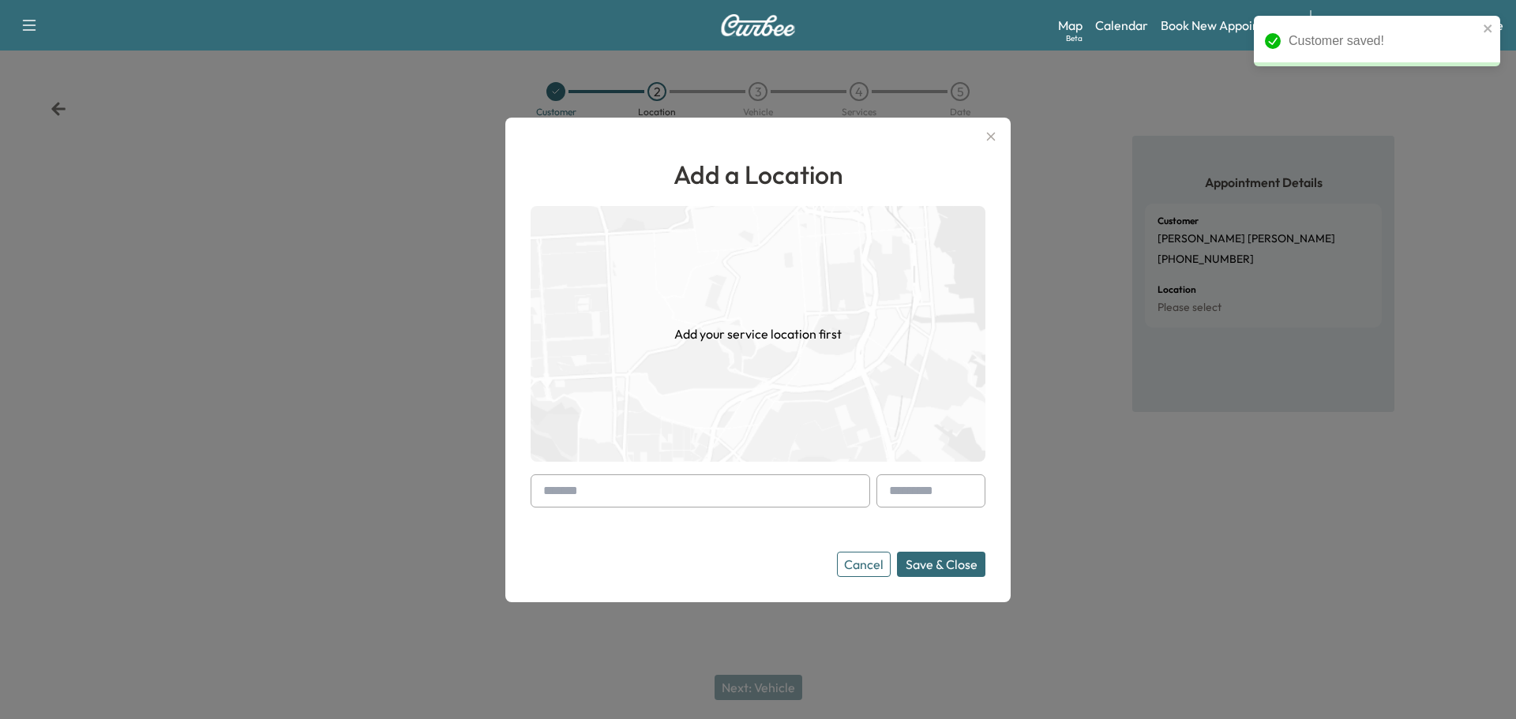
click at [636, 487] on input "text" at bounding box center [699, 490] width 339 height 33
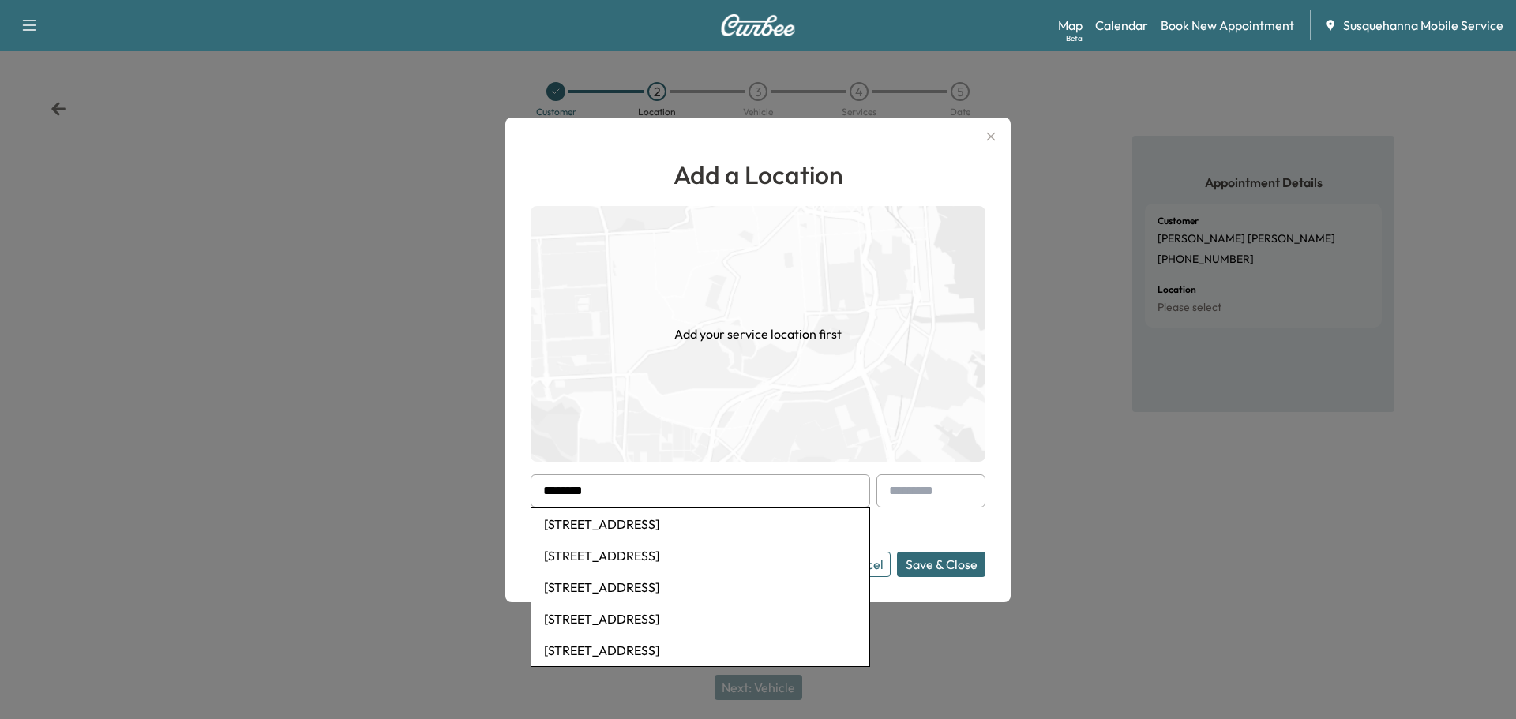
click at [654, 527] on li "413 Vine Street, Wrightsville, PA, USA" at bounding box center [700, 524] width 338 height 32
type input "**********"
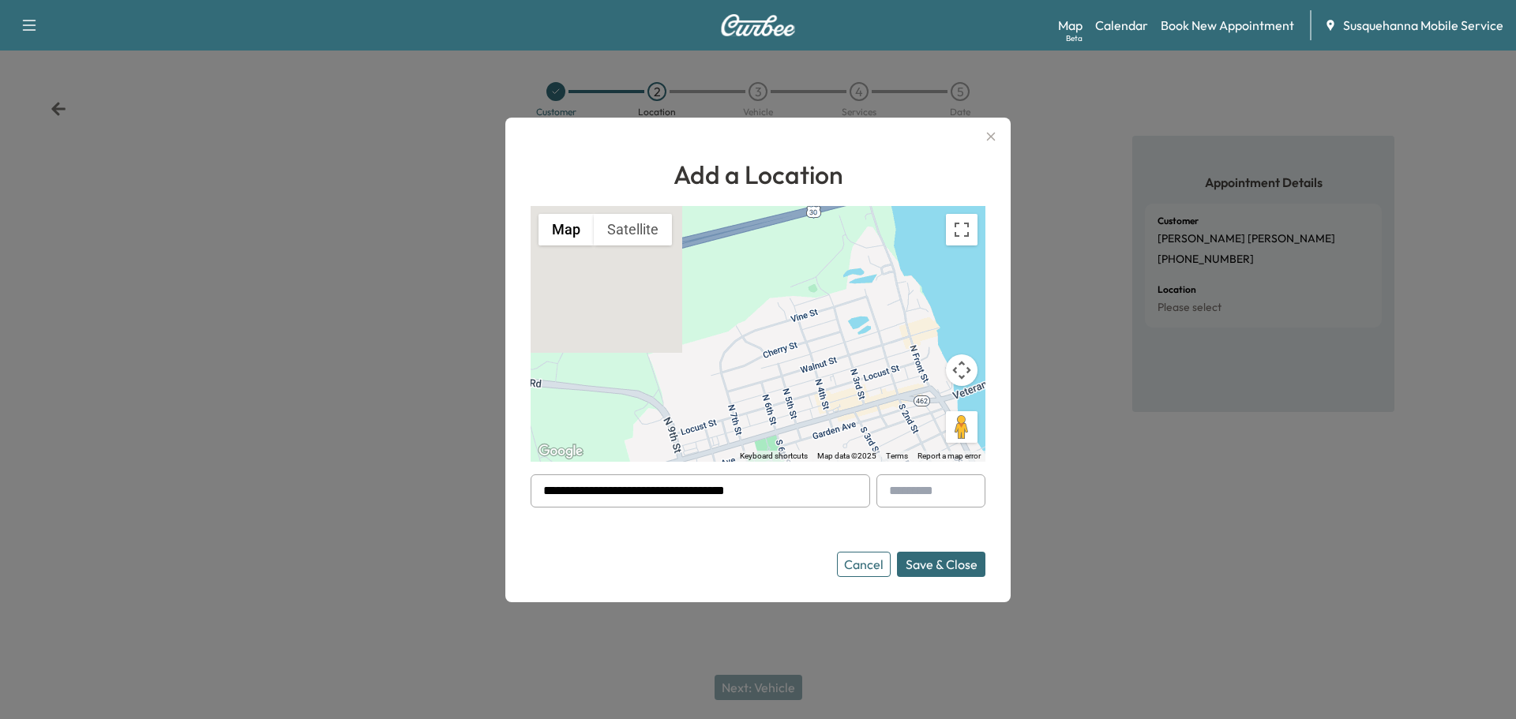
click at [926, 558] on button "Save & Close" at bounding box center [941, 564] width 88 height 25
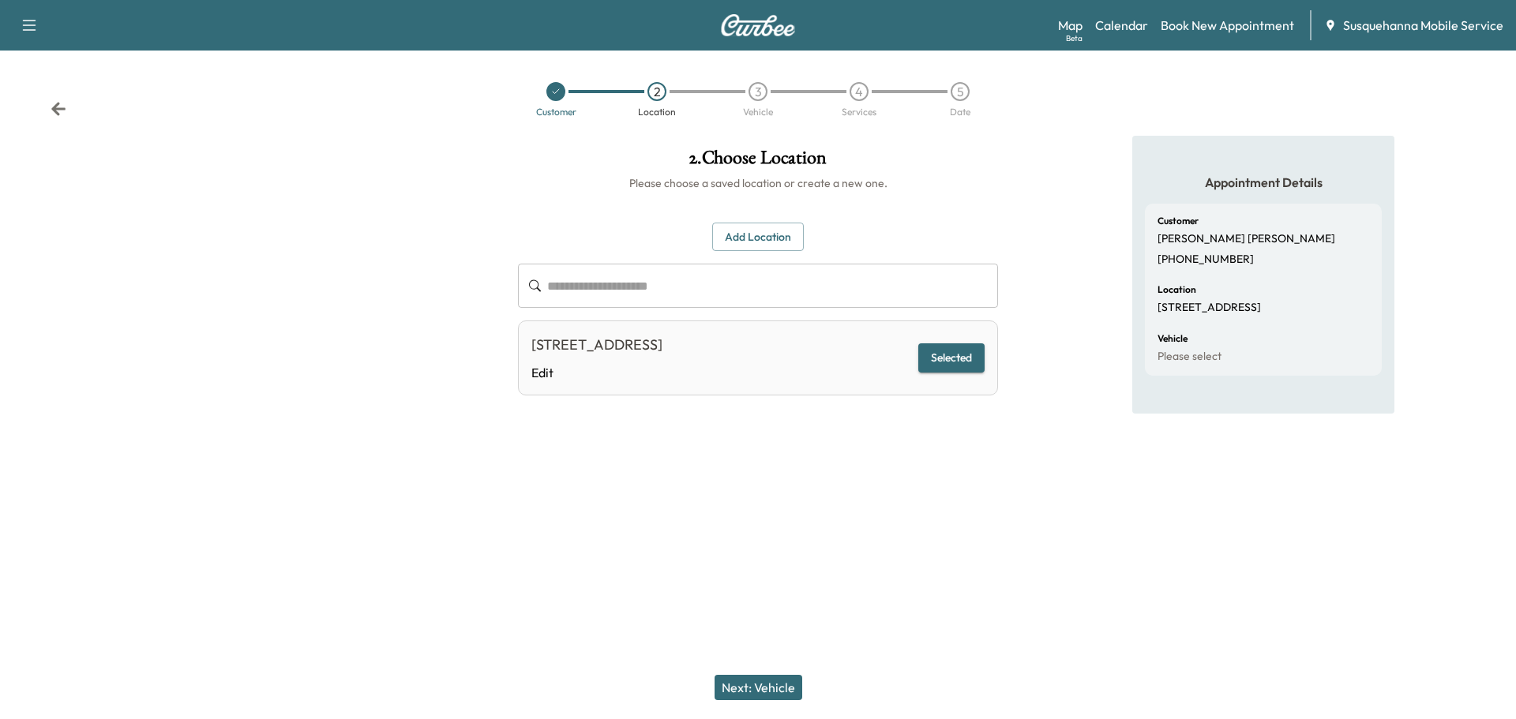
click at [781, 688] on button "Next: Vehicle" at bounding box center [758, 687] width 88 height 25
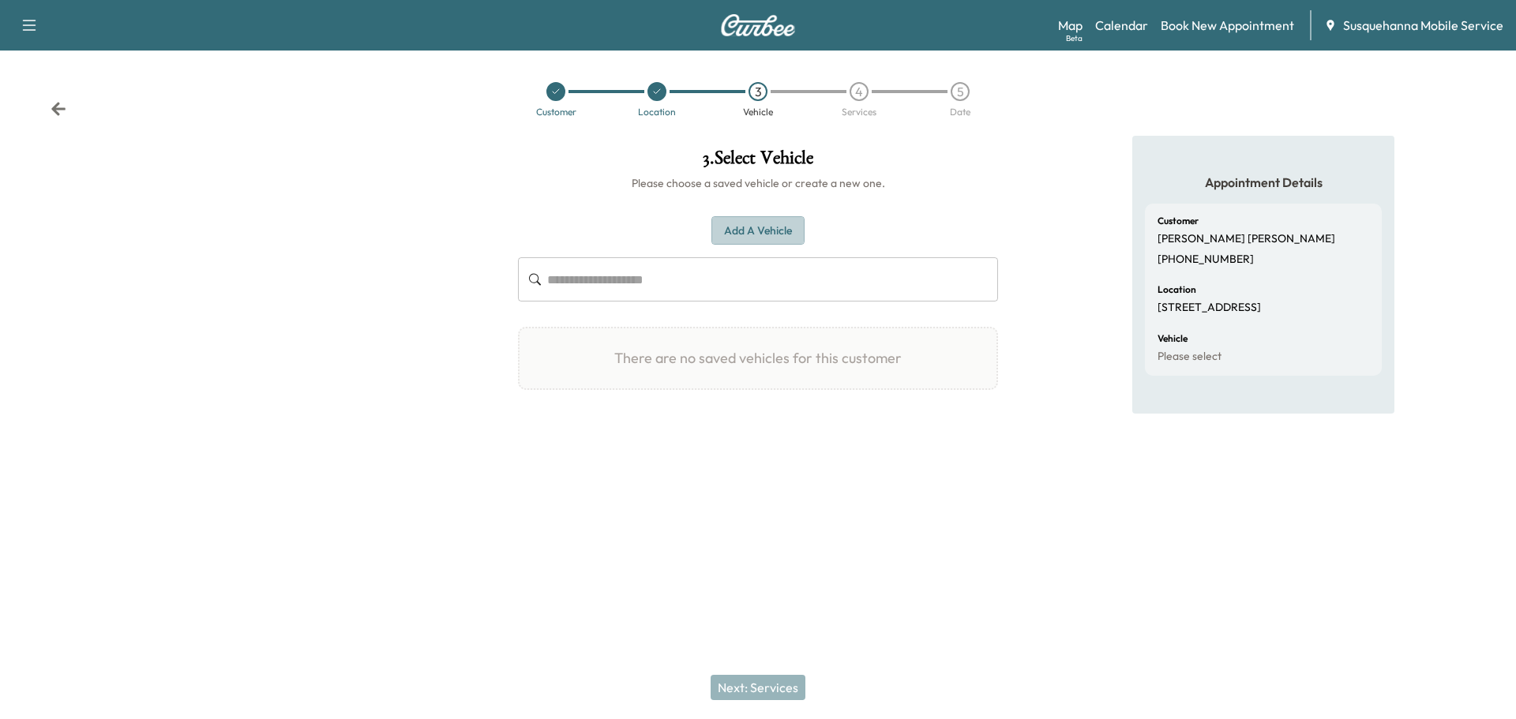
click at [759, 238] on button "Add a Vehicle" at bounding box center [757, 230] width 93 height 29
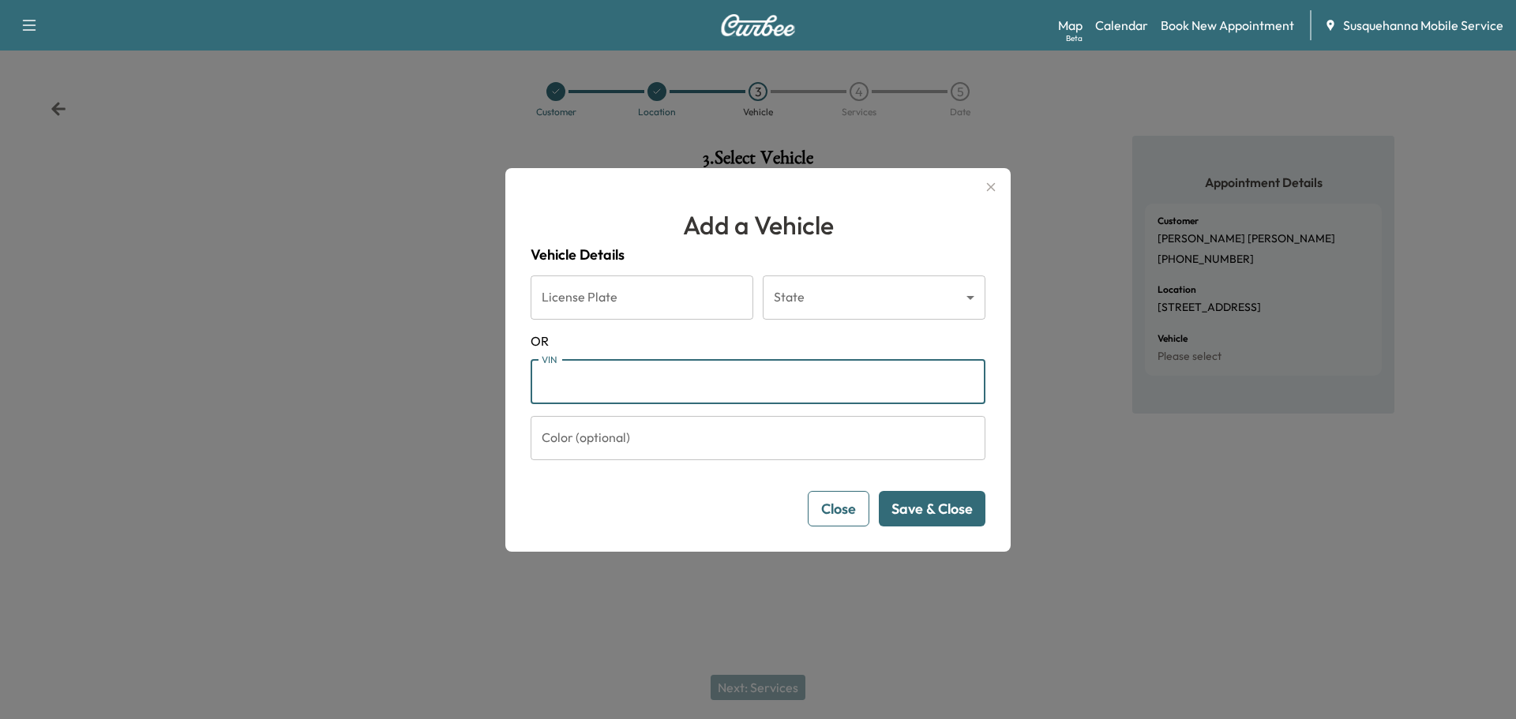
paste input "**********"
type input "**********"
click at [932, 503] on button "Save & Close" at bounding box center [932, 509] width 107 height 36
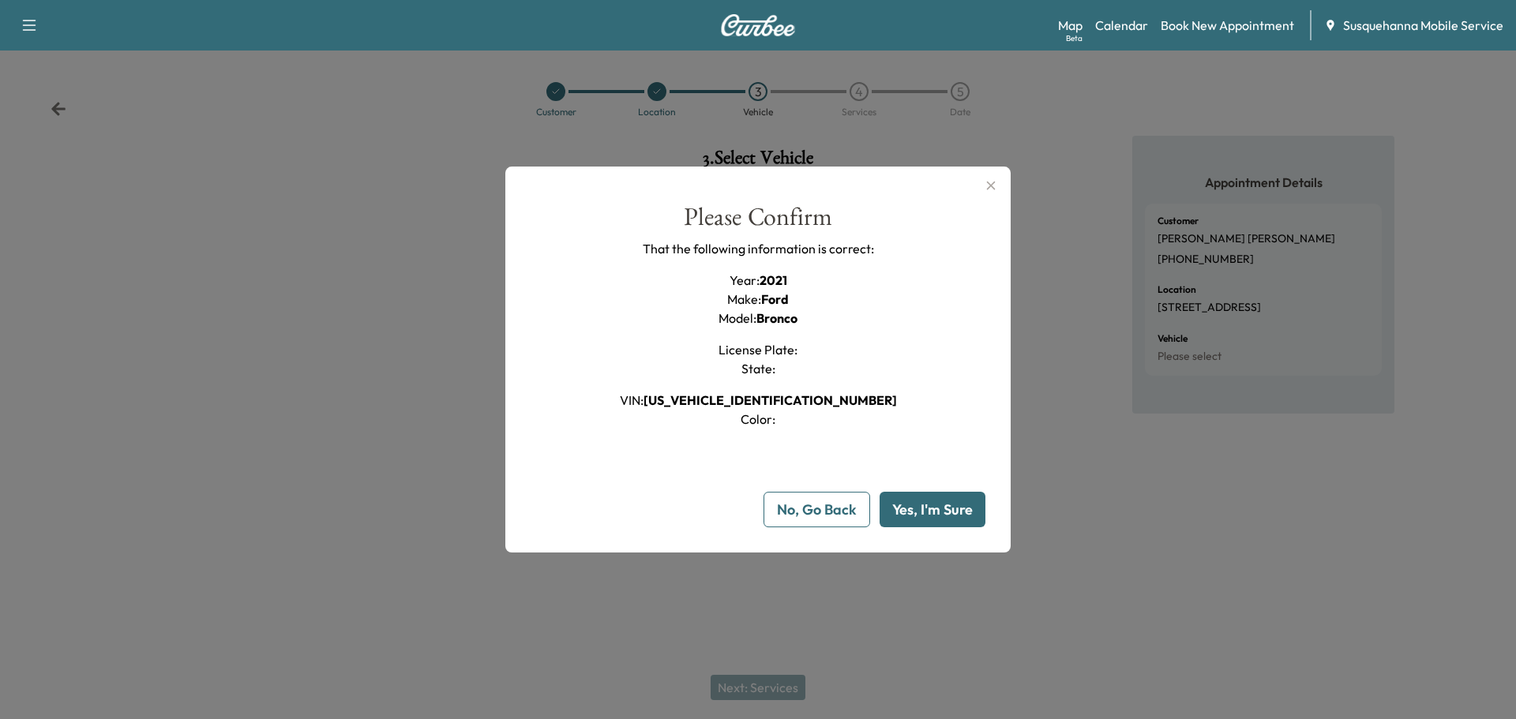
click at [943, 512] on button "Yes, I'm Sure" at bounding box center [932, 510] width 106 height 36
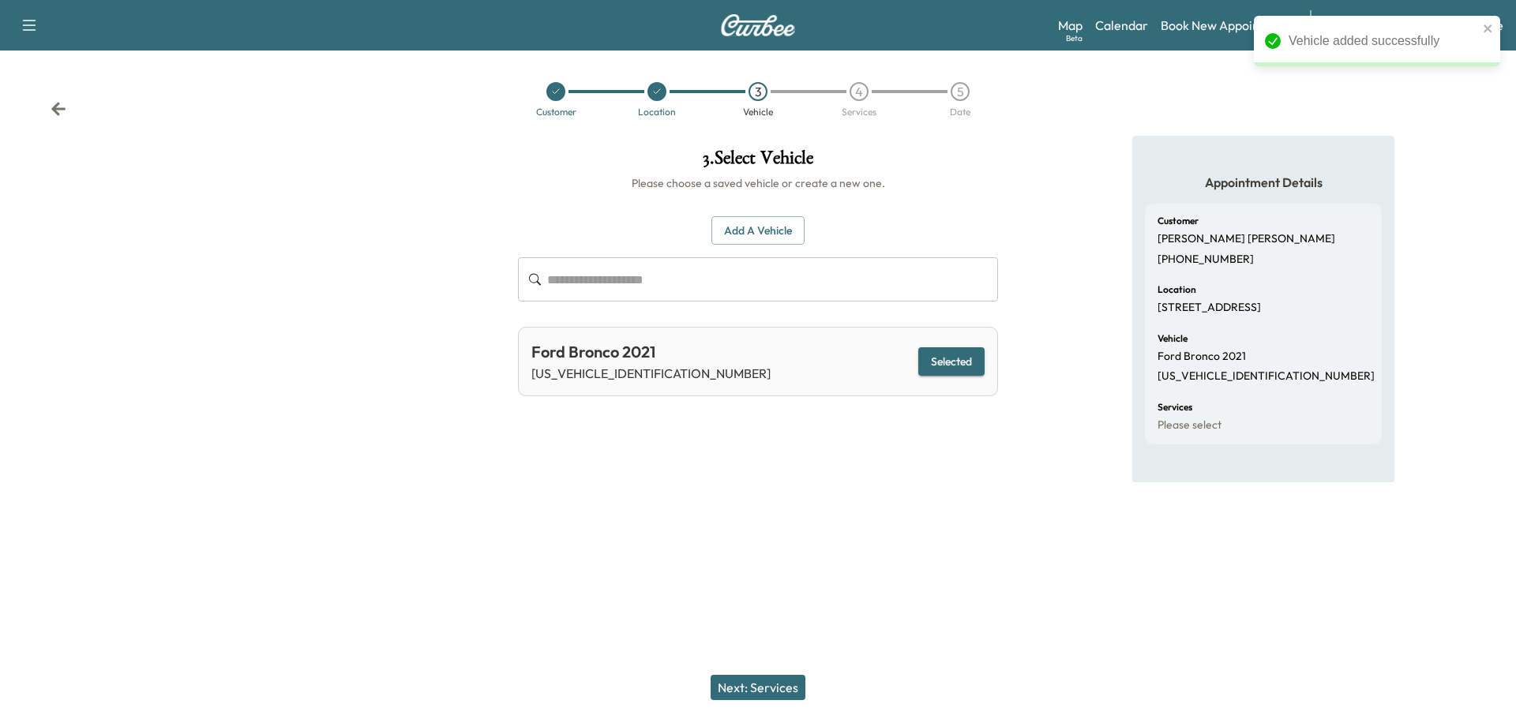
click at [755, 691] on button "Next: Services" at bounding box center [757, 687] width 95 height 25
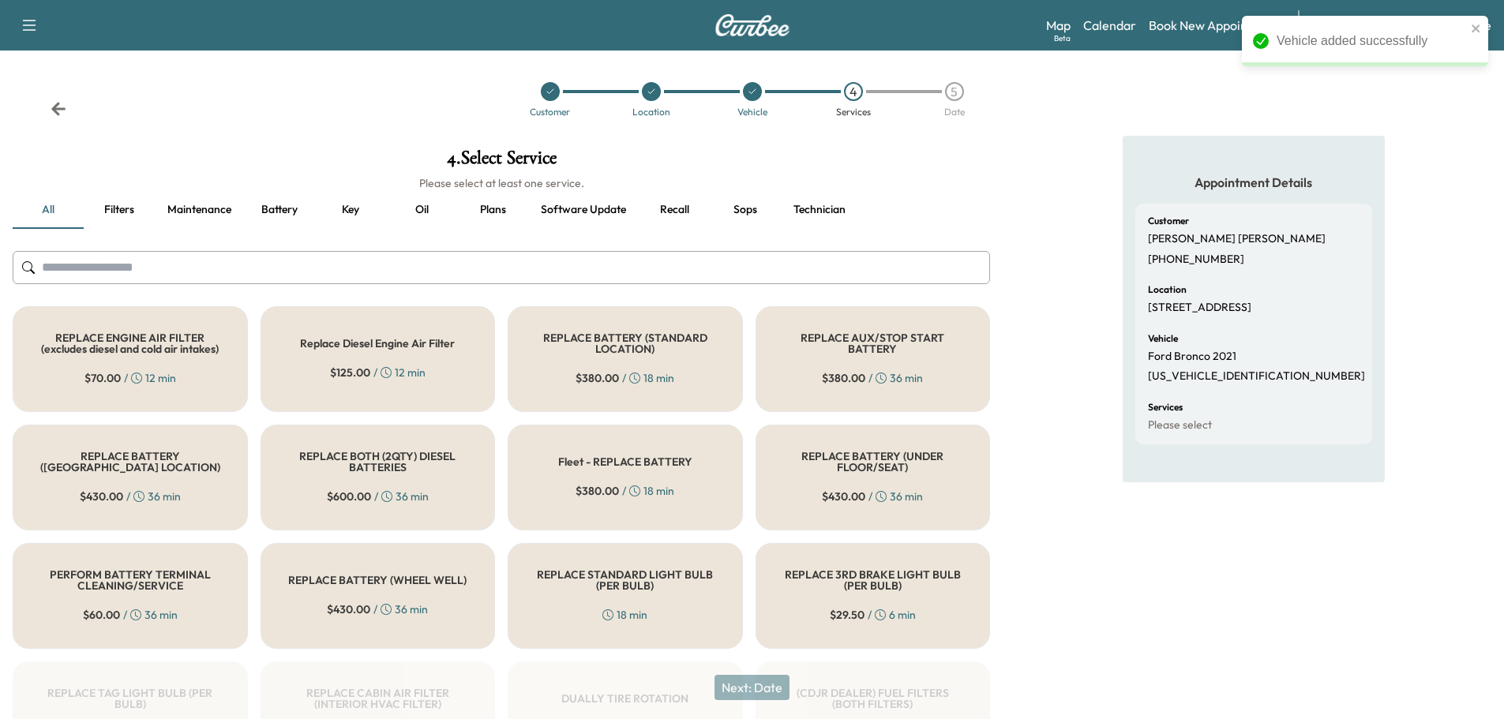
click at [673, 211] on button "Recall" at bounding box center [674, 210] width 71 height 38
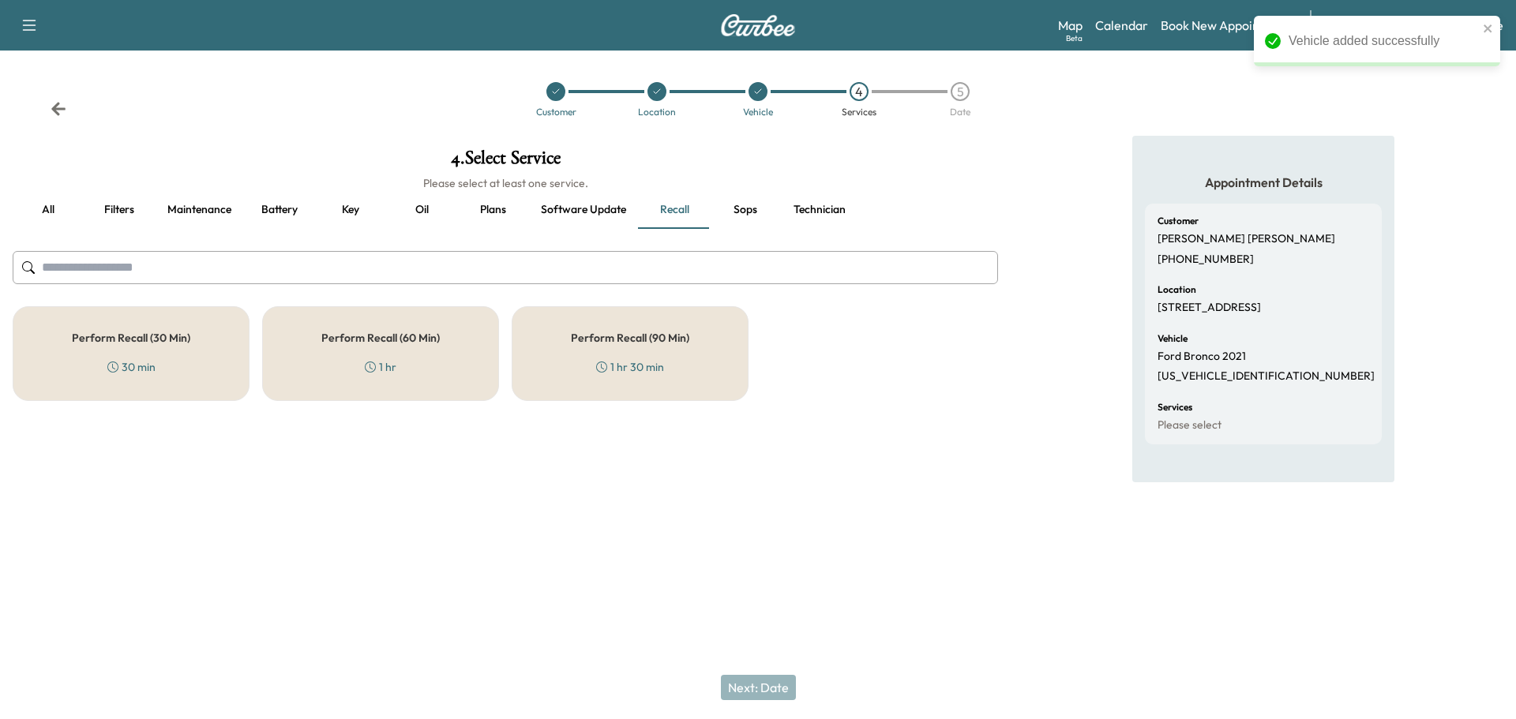
click at [386, 354] on div "Perform Recall (60 Min) 1 hr" at bounding box center [380, 353] width 237 height 95
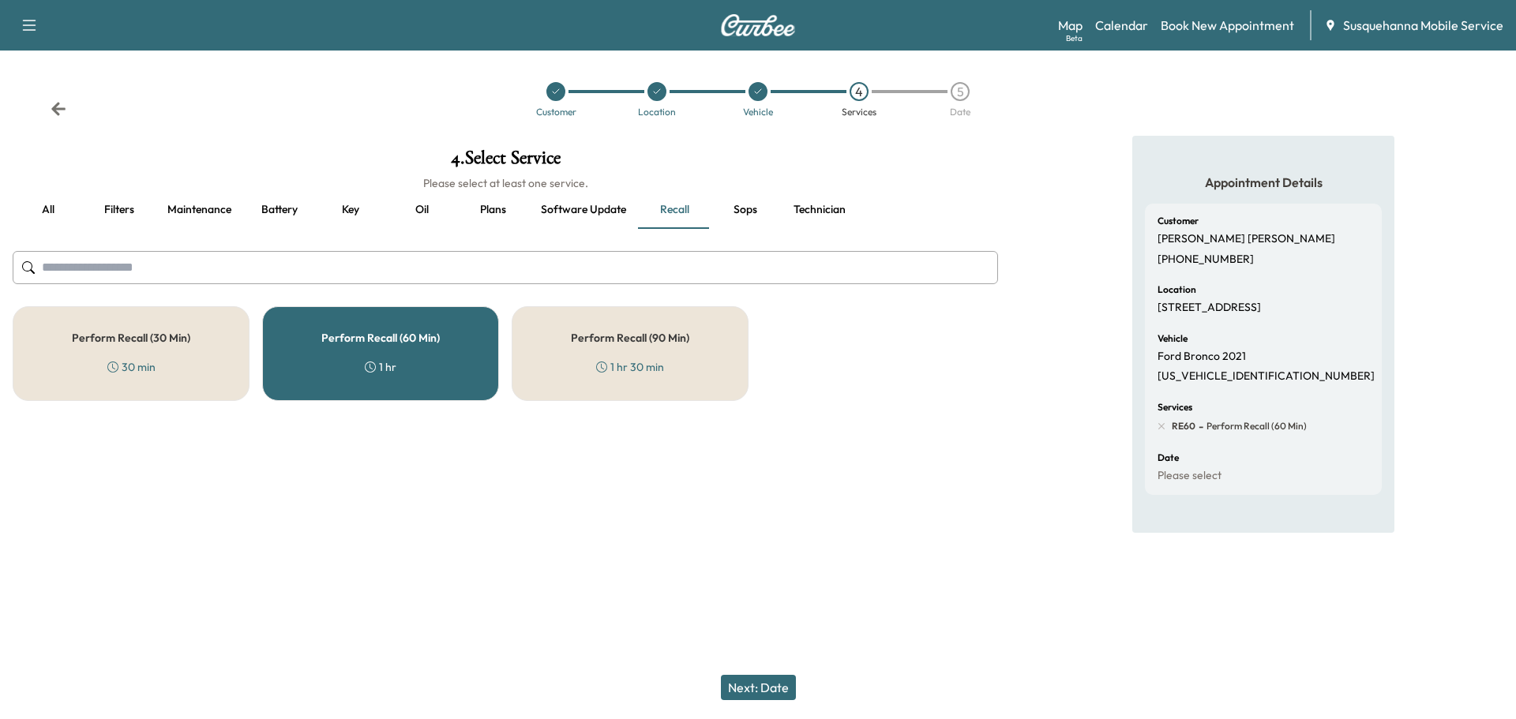
click at [816, 207] on button "Technician" at bounding box center [819, 210] width 77 height 38
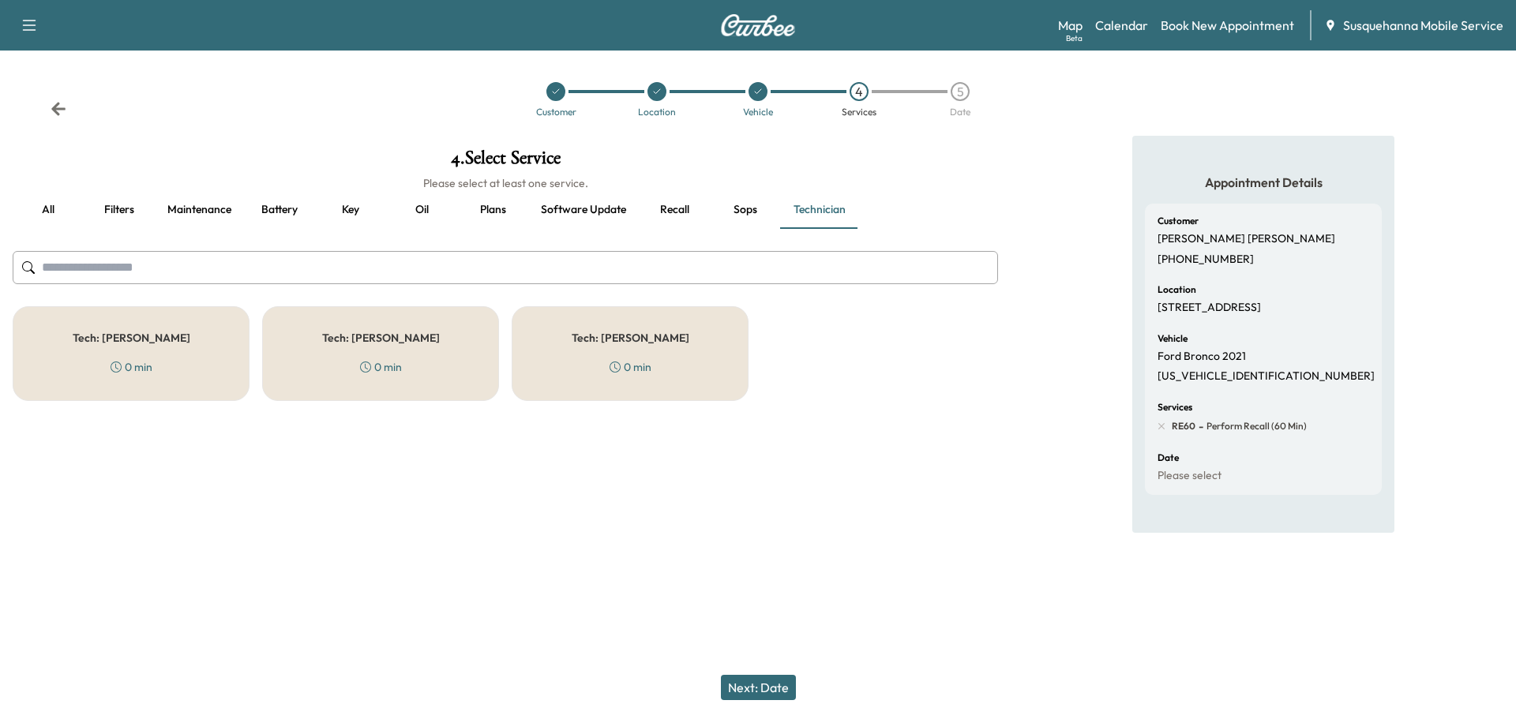
click at [589, 365] on div "Tech: Zach C 0 min" at bounding box center [630, 353] width 237 height 95
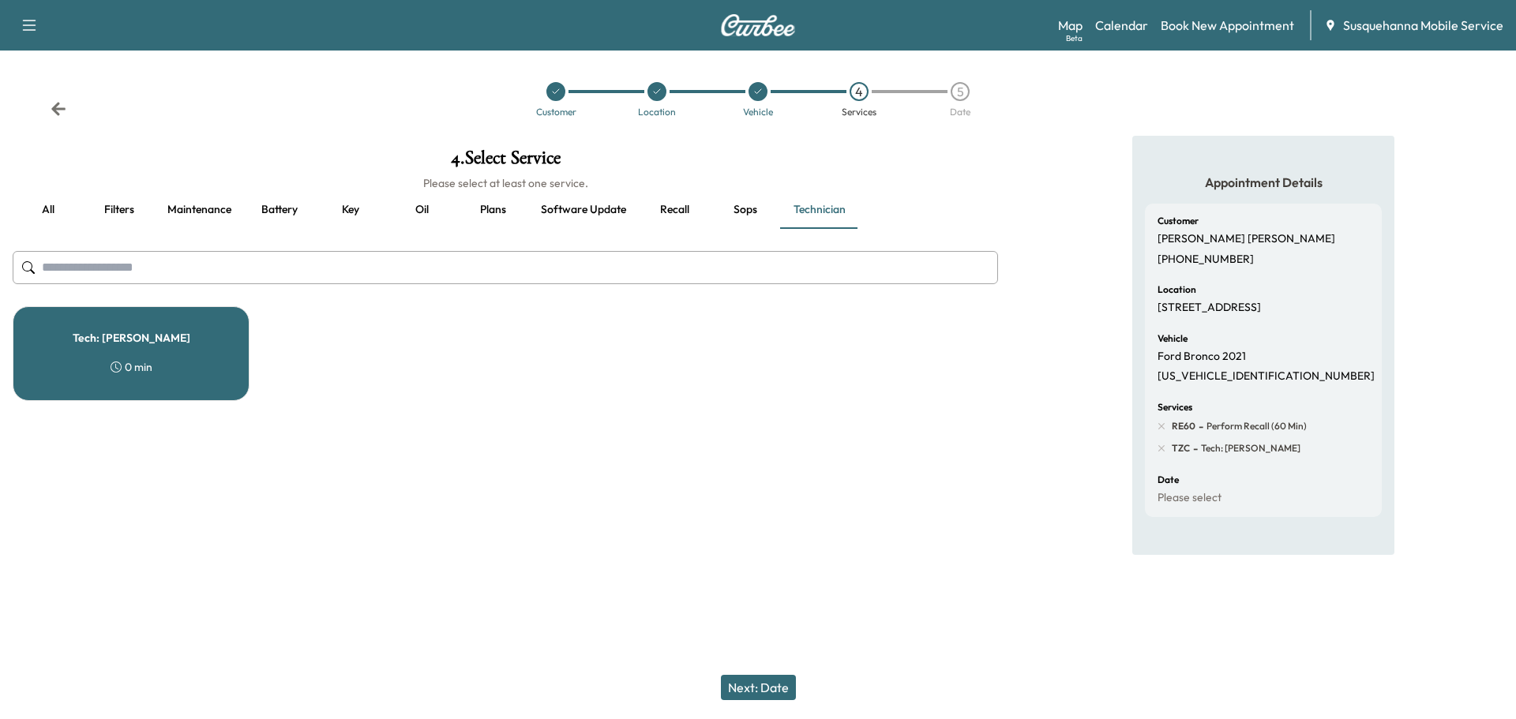
click at [750, 694] on button "Next: Date" at bounding box center [758, 687] width 75 height 25
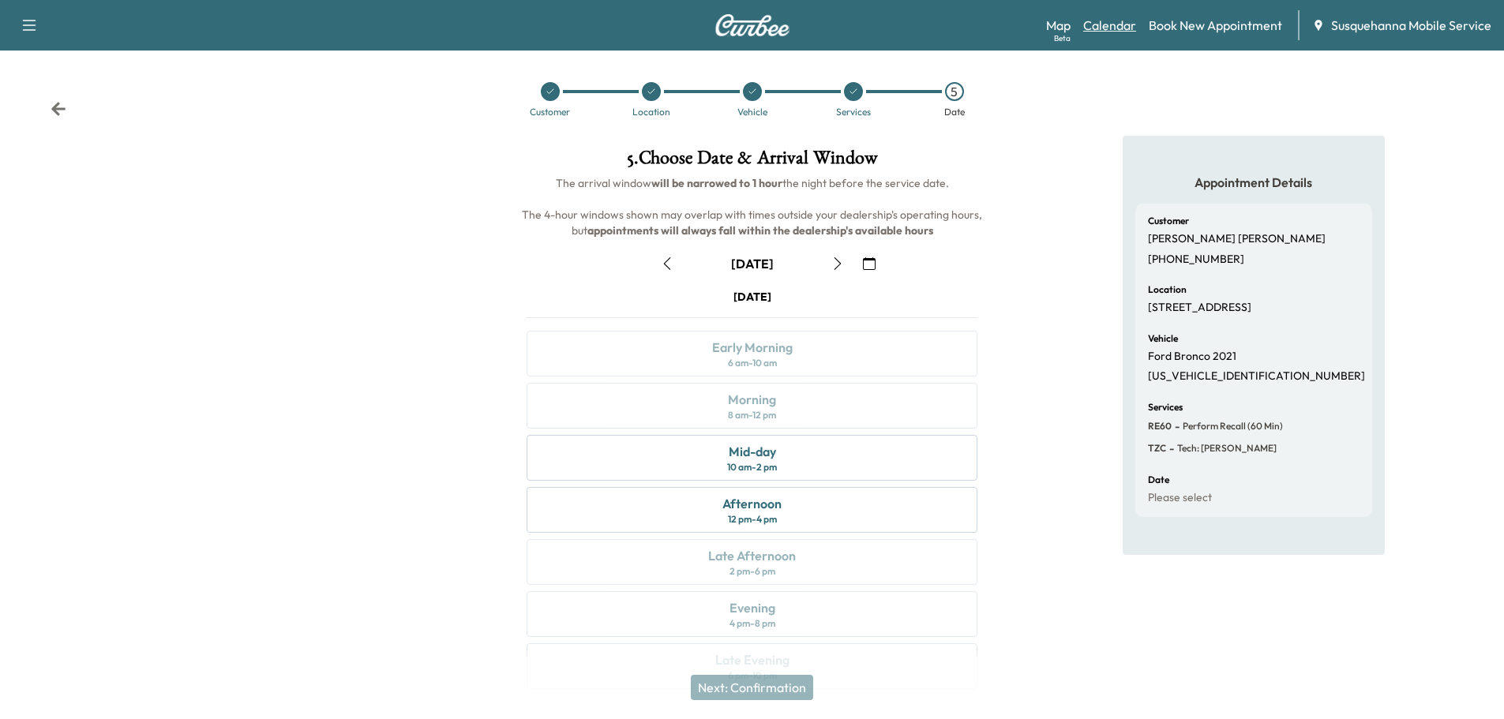
click at [1100, 24] on link "Calendar" at bounding box center [1109, 25] width 53 height 19
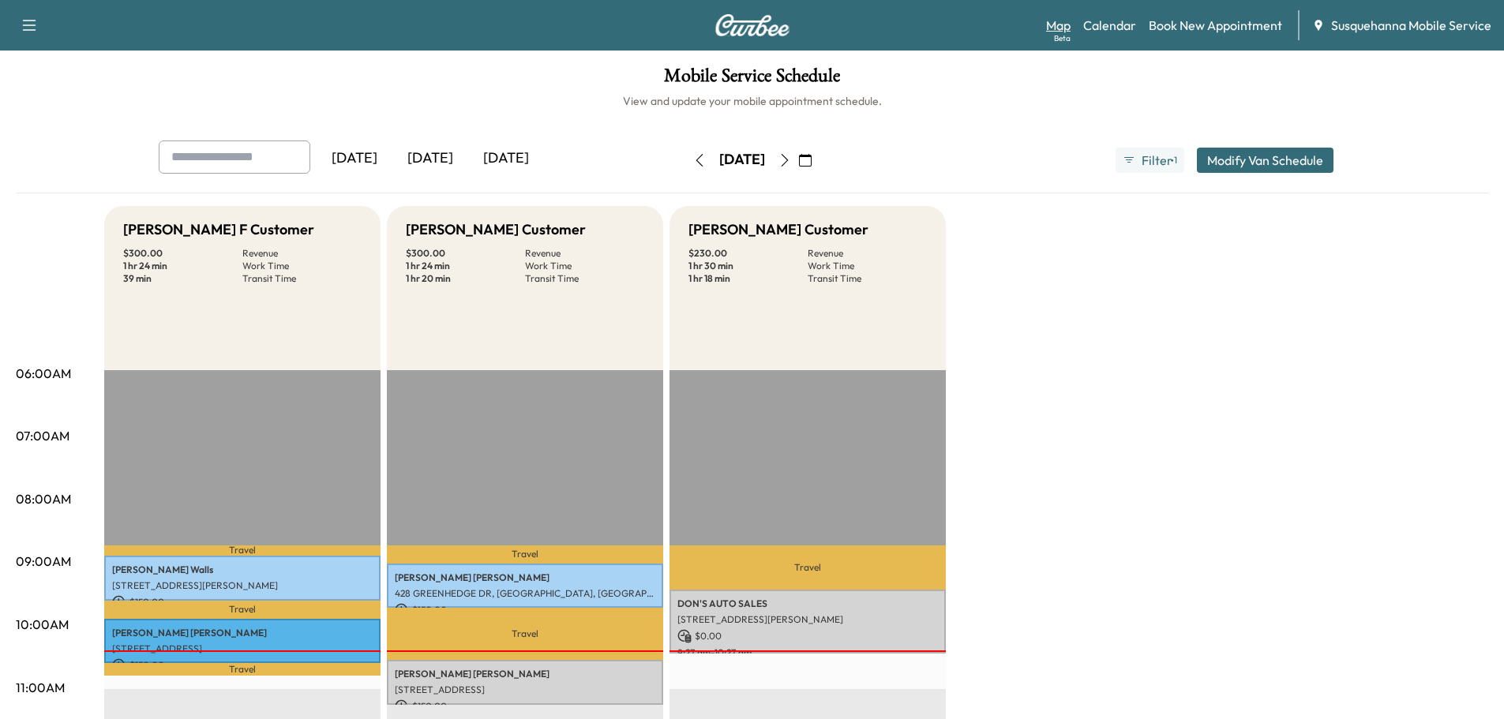
click at [1069, 36] on div "Beta" at bounding box center [1062, 38] width 17 height 12
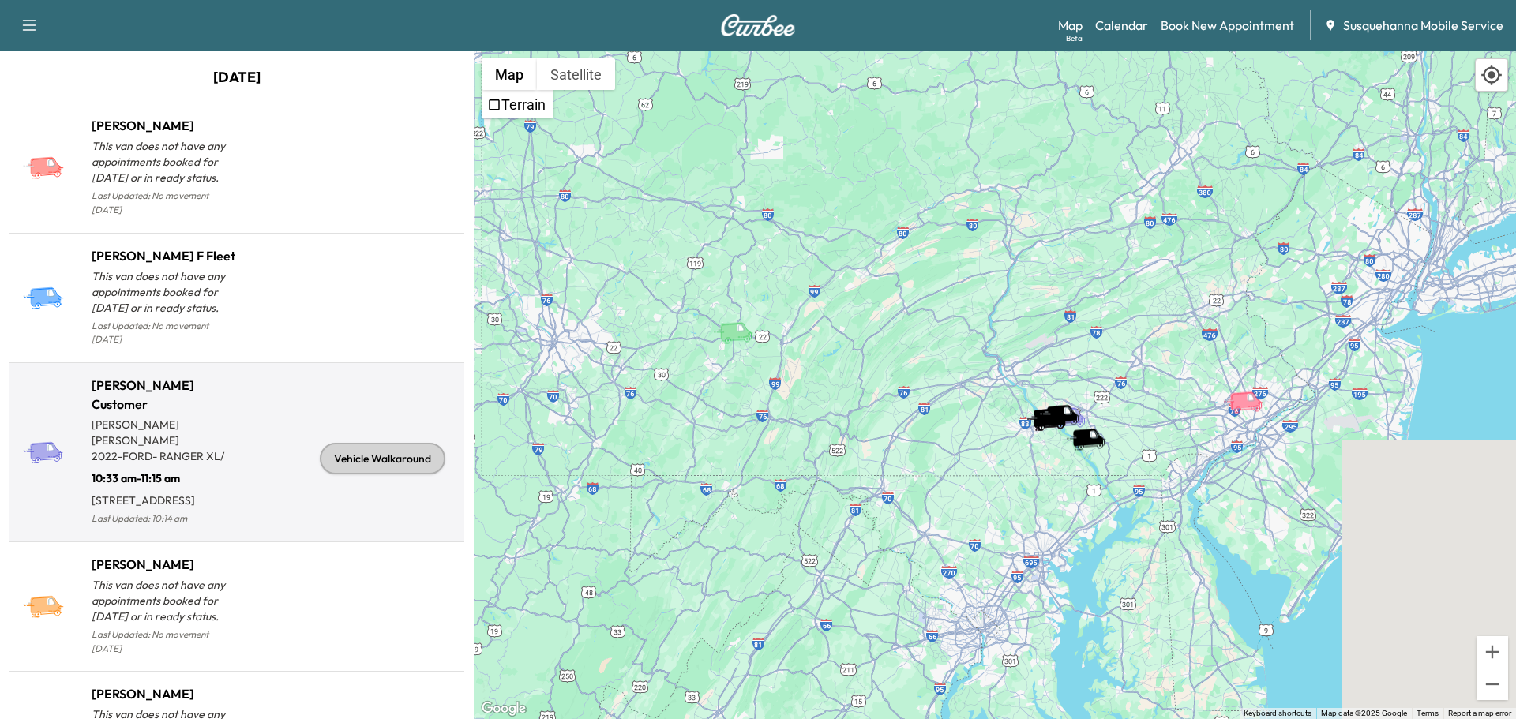
click at [399, 457] on div "Vehicle Walkaround" at bounding box center [383, 459] width 126 height 32
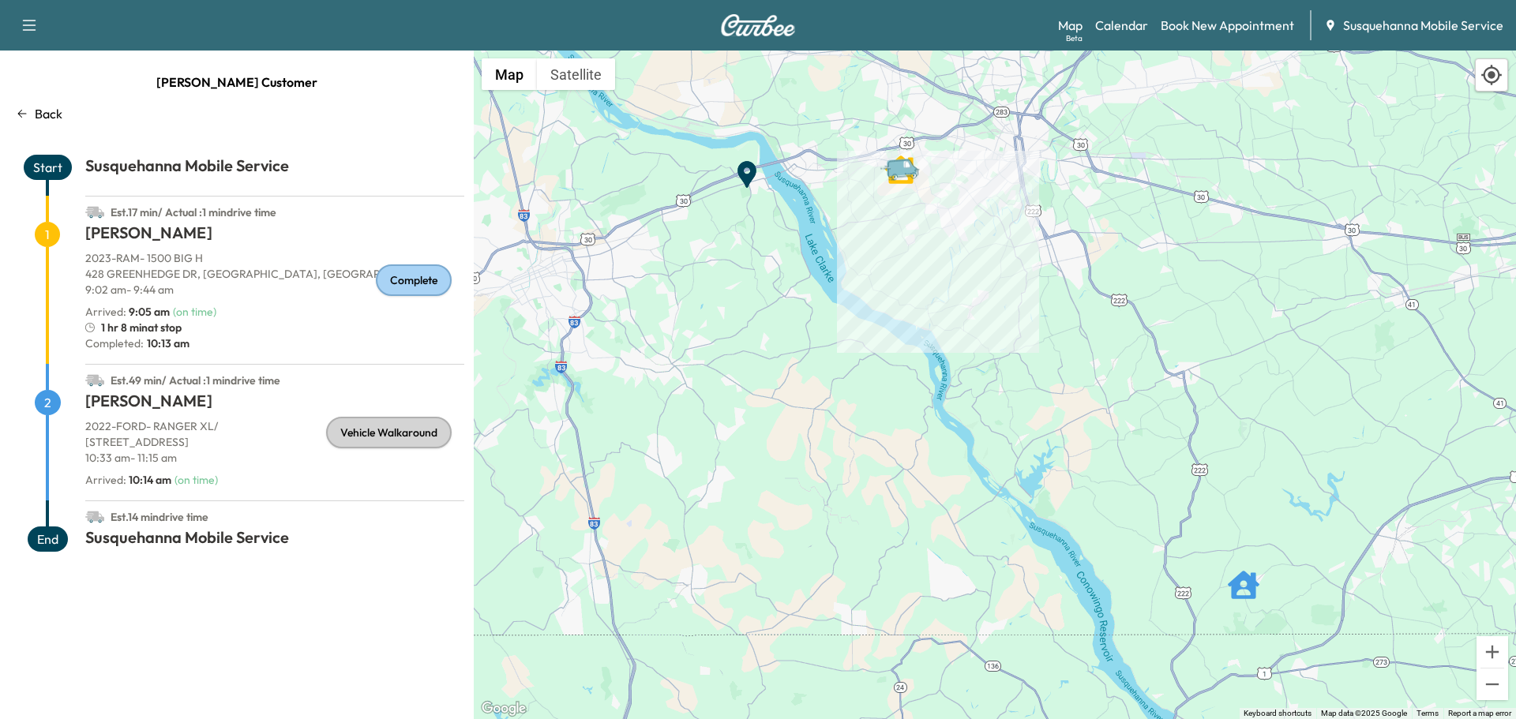
click at [55, 107] on p "Back" at bounding box center [49, 113] width 28 height 19
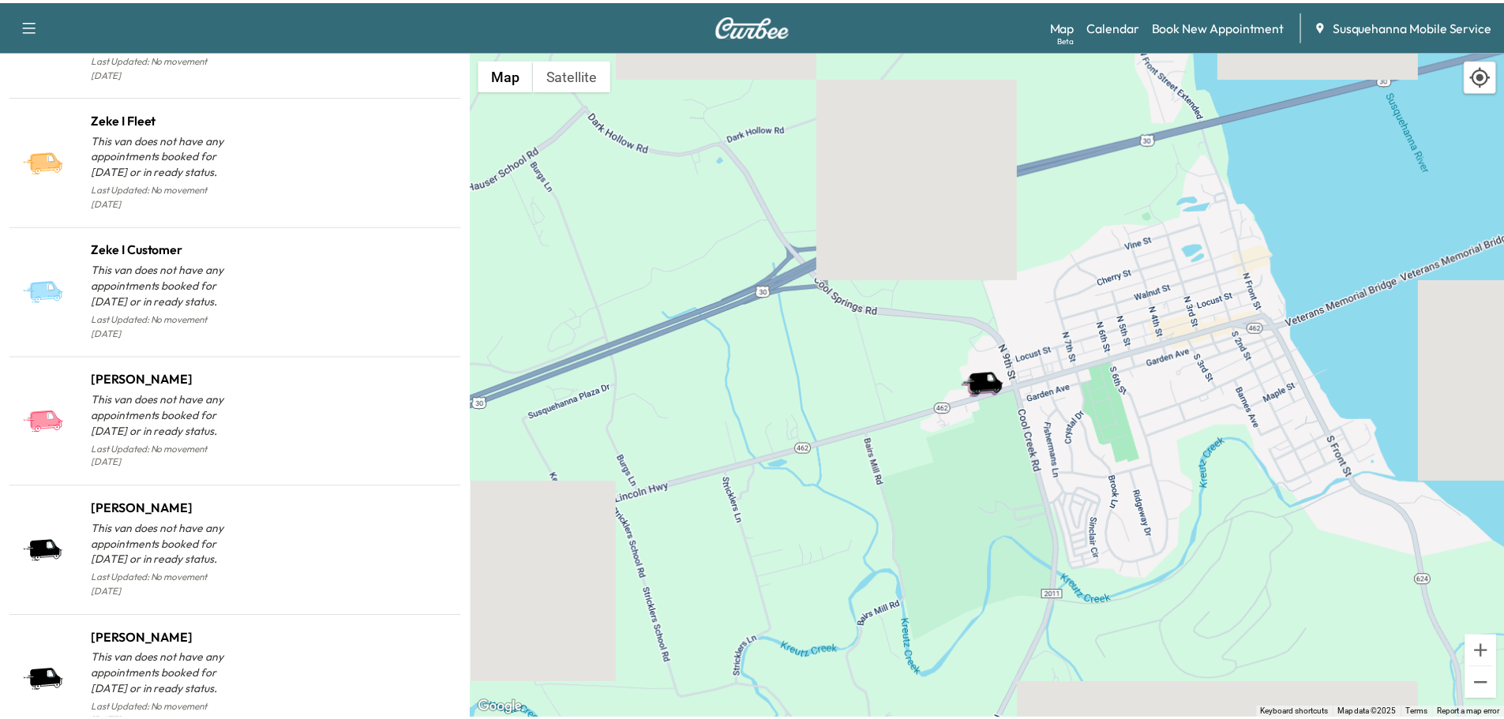
scroll to position [1508, 0]
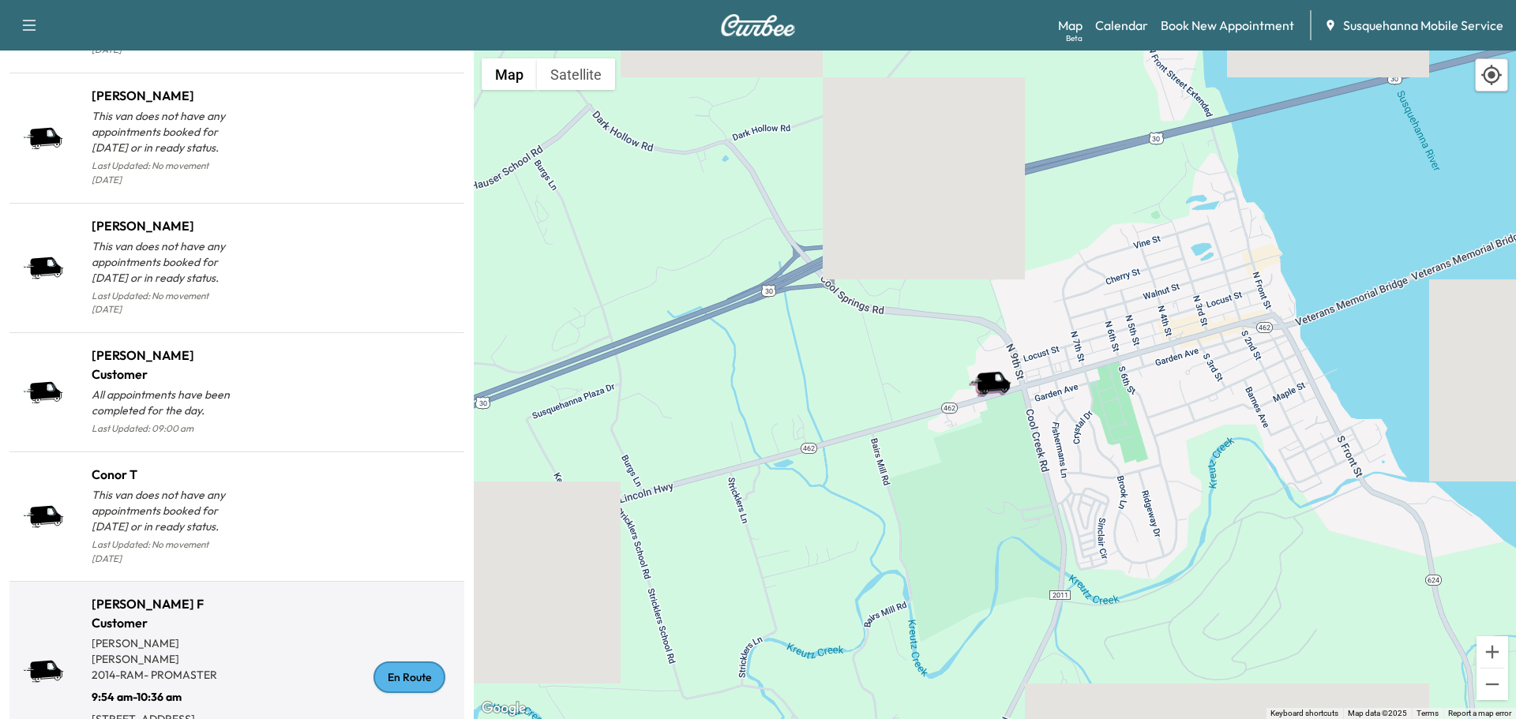
click at [402, 662] on div "En Route" at bounding box center [409, 678] width 72 height 32
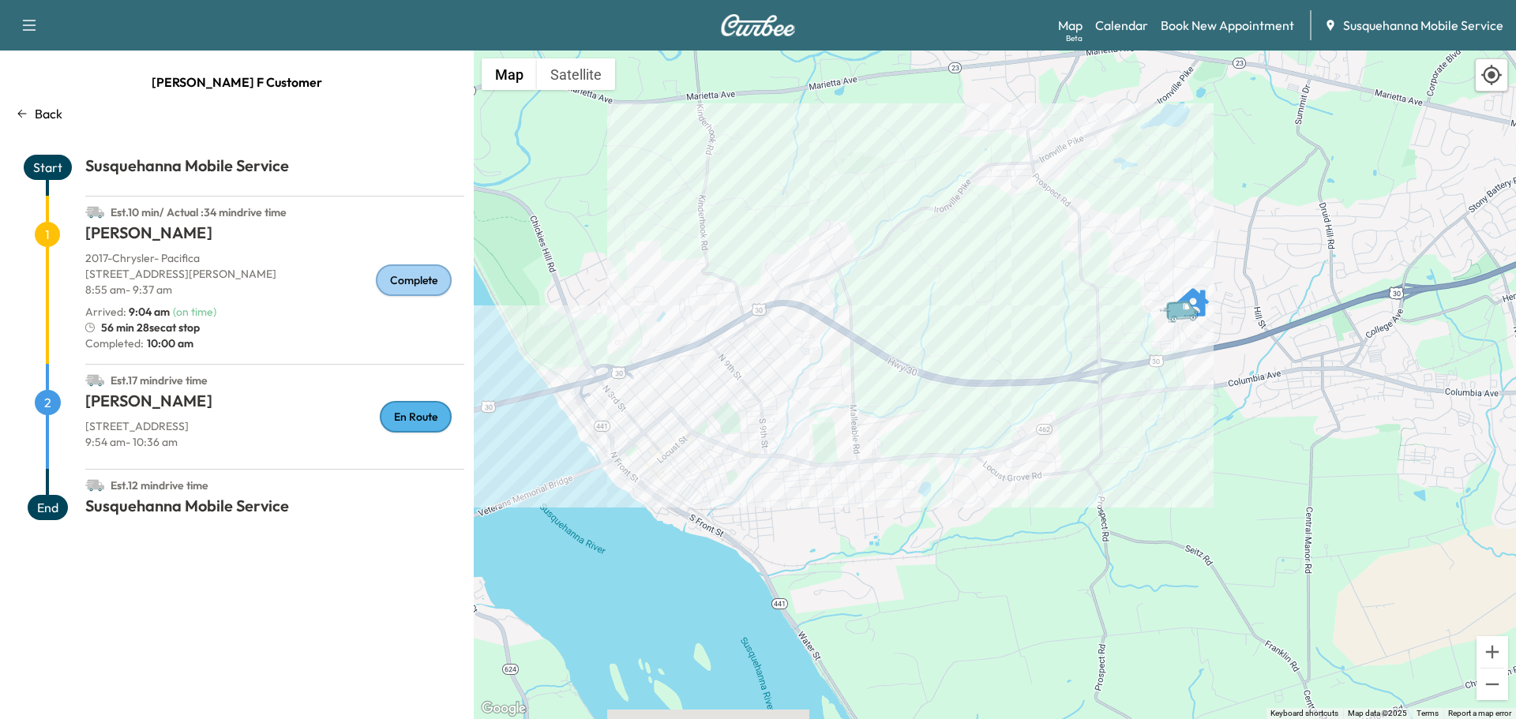
click at [44, 111] on p "Back" at bounding box center [49, 113] width 28 height 19
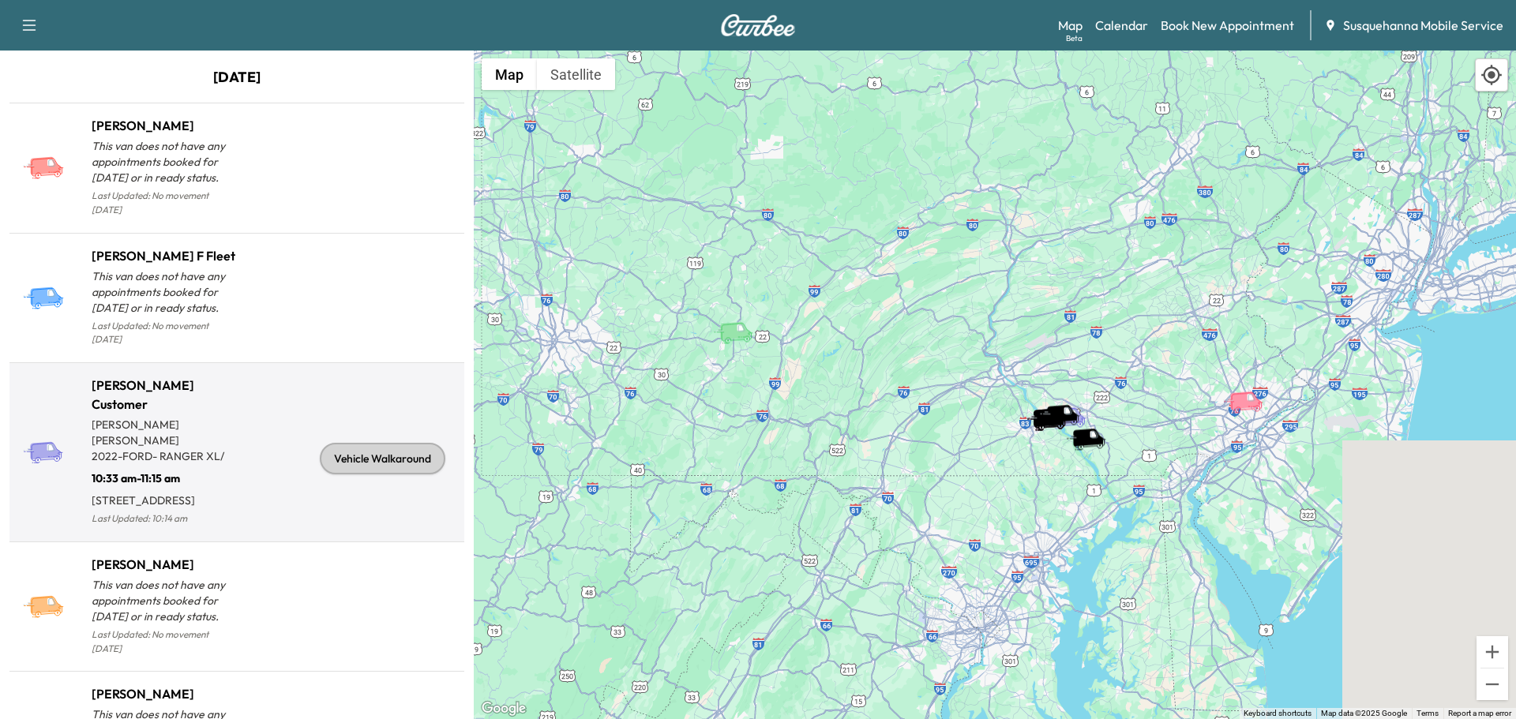
click at [376, 460] on div "Vehicle Walkaround" at bounding box center [383, 459] width 126 height 32
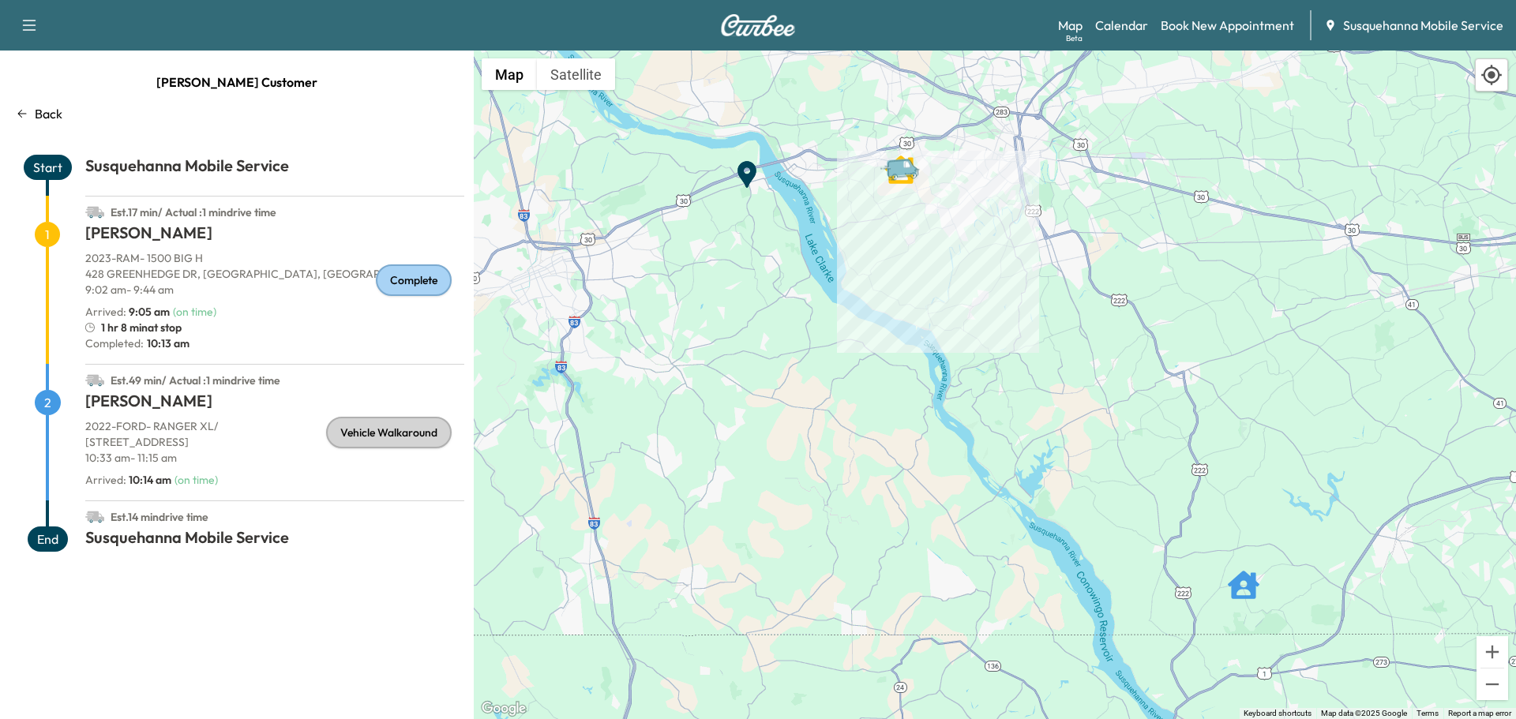
drag, startPoint x: 904, startPoint y: 167, endPoint x: 924, endPoint y: 204, distance: 42.4
click at [924, 204] on div "To activate drag with keyboard, press Alt + Enter. Once in keyboard drag state,…" at bounding box center [995, 385] width 1042 height 669
click at [437, 278] on div "Complete" at bounding box center [414, 280] width 76 height 32
click at [360, 444] on div "Vehicle Walkaround" at bounding box center [389, 433] width 126 height 32
click at [370, 430] on div "Vehicle Walkaround" at bounding box center [389, 433] width 126 height 32
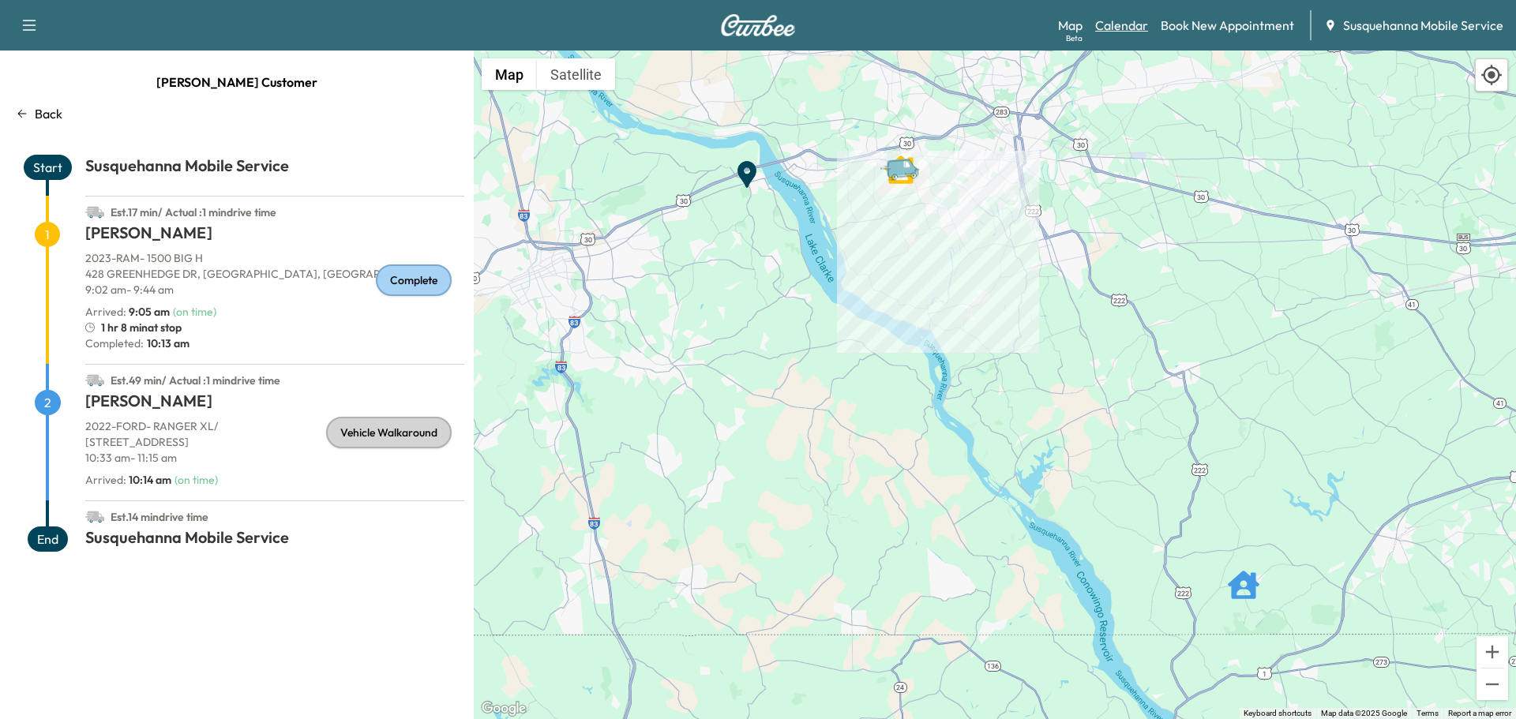
click at [1099, 28] on link "Calendar" at bounding box center [1121, 25] width 53 height 19
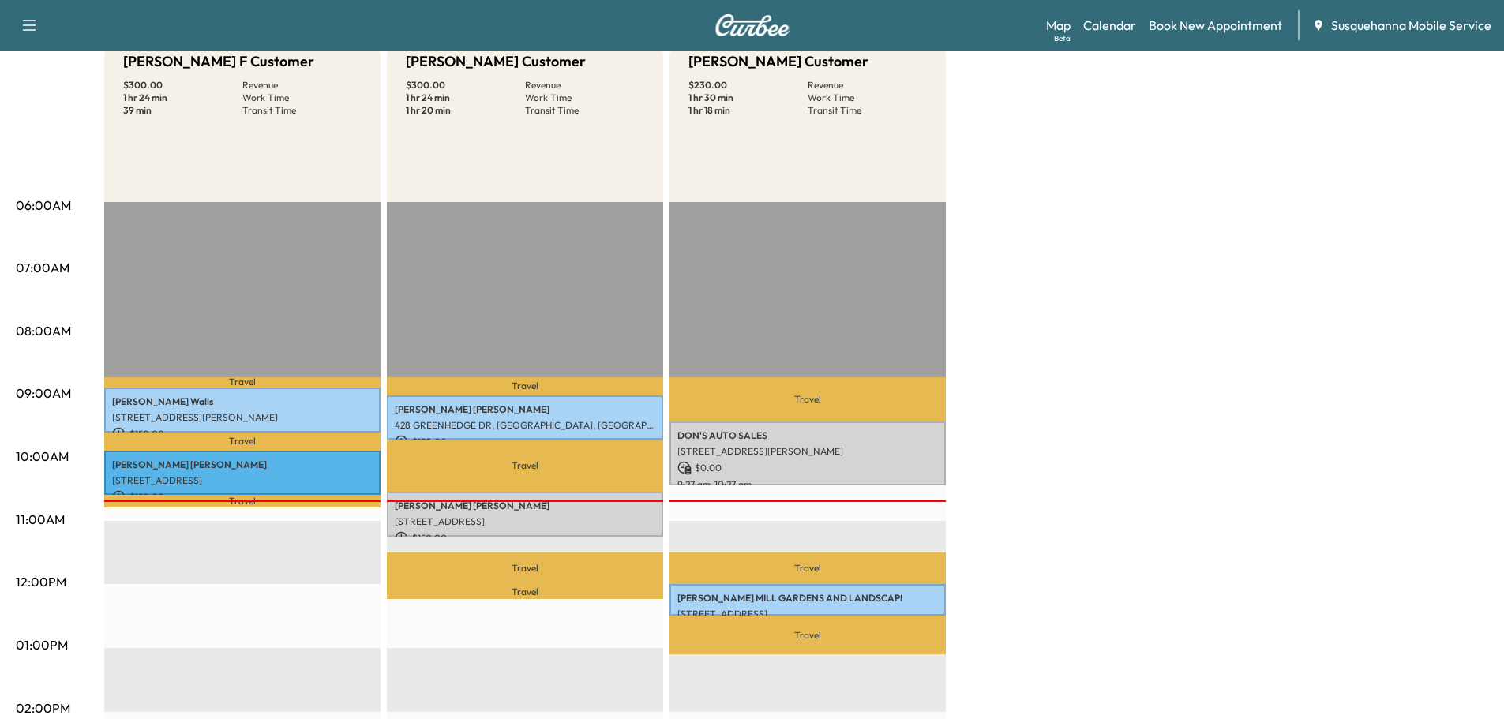
scroll to position [337, 0]
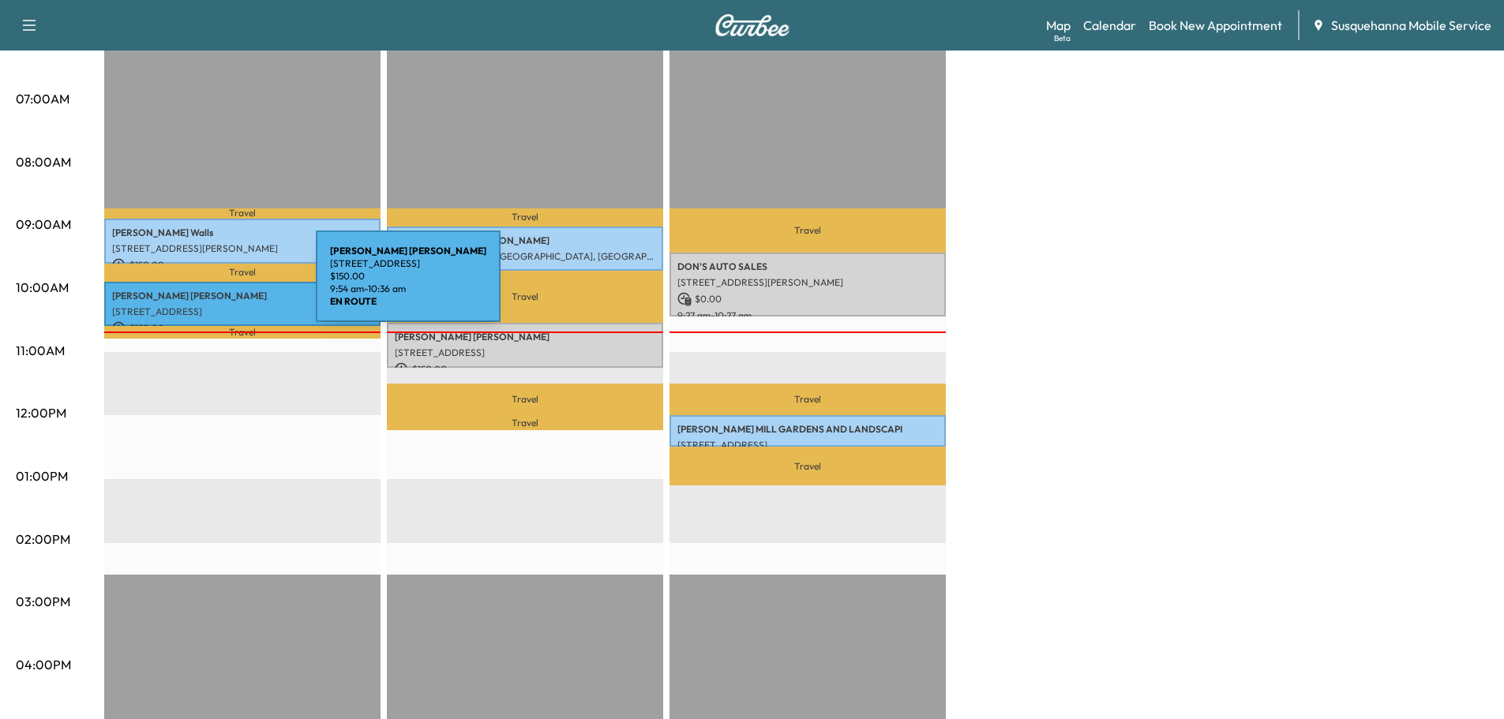
click at [197, 290] on p "BRUCE GIGLIO" at bounding box center [242, 296] width 261 height 13
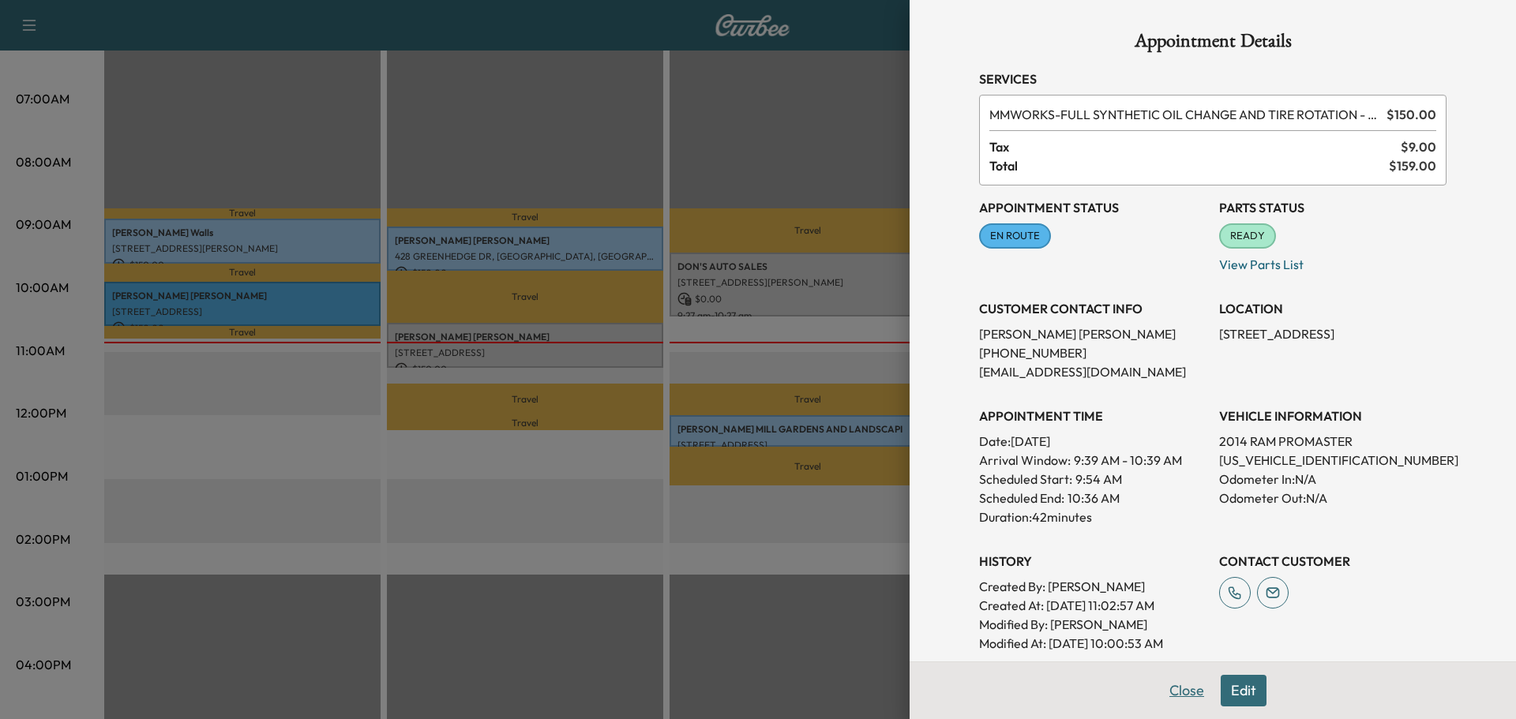
click at [1159, 694] on button "Close" at bounding box center [1186, 691] width 55 height 32
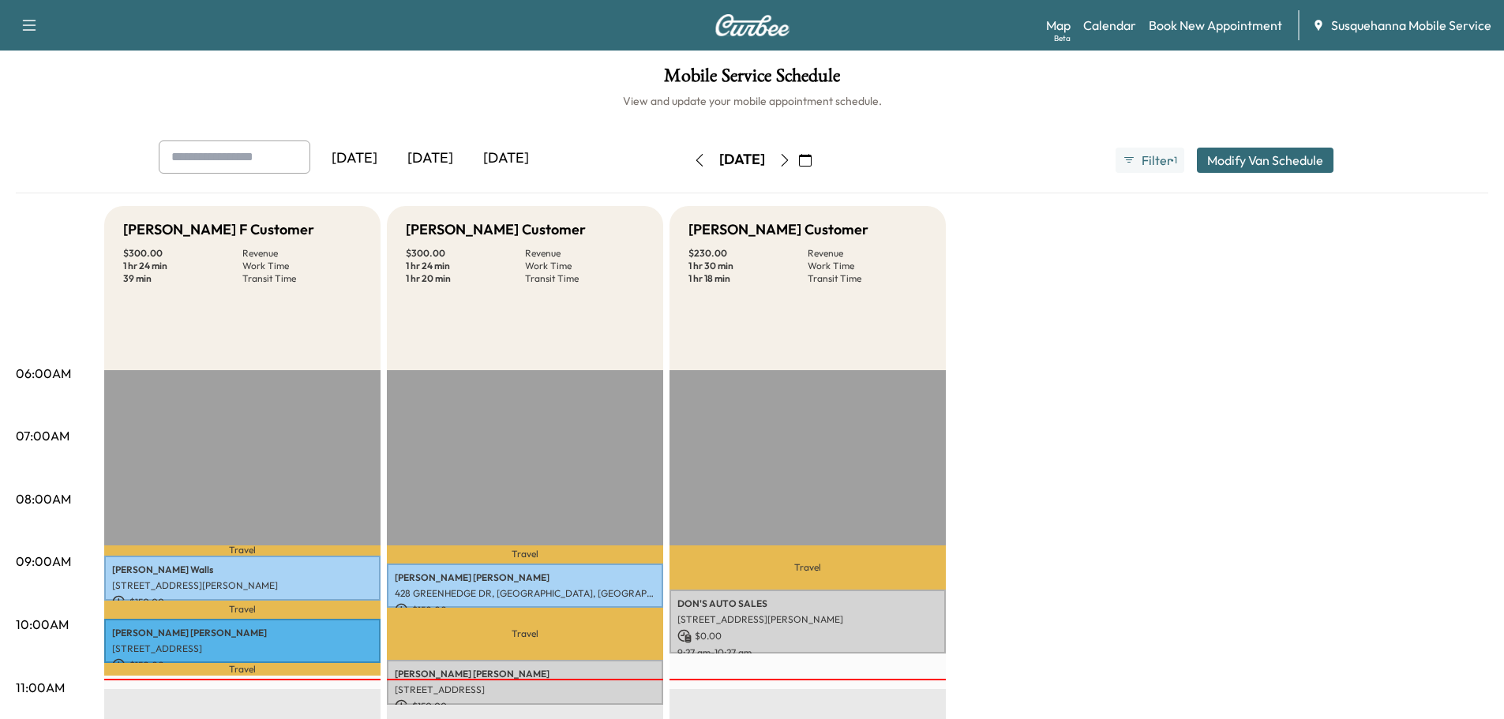
scroll to position [168, 0]
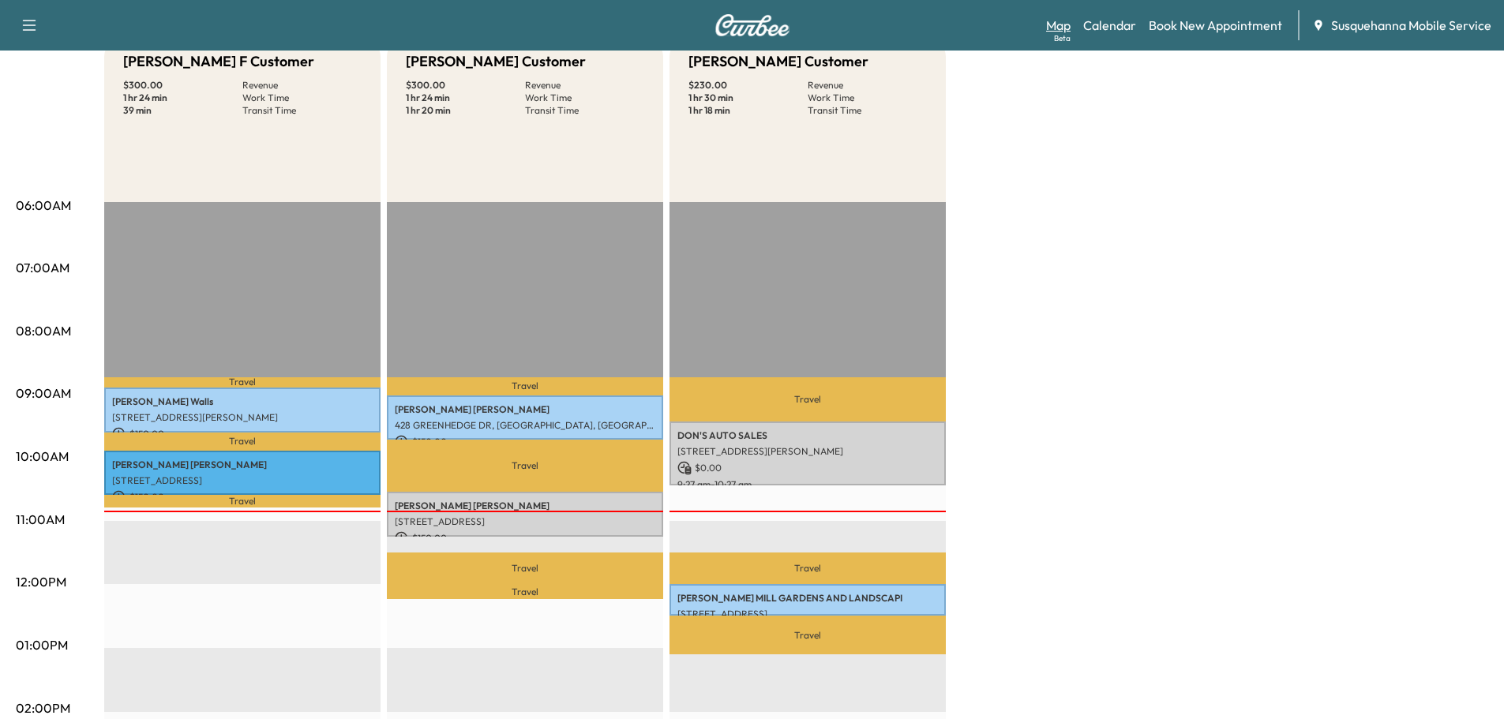
click at [1065, 24] on link "Map Beta" at bounding box center [1058, 25] width 24 height 19
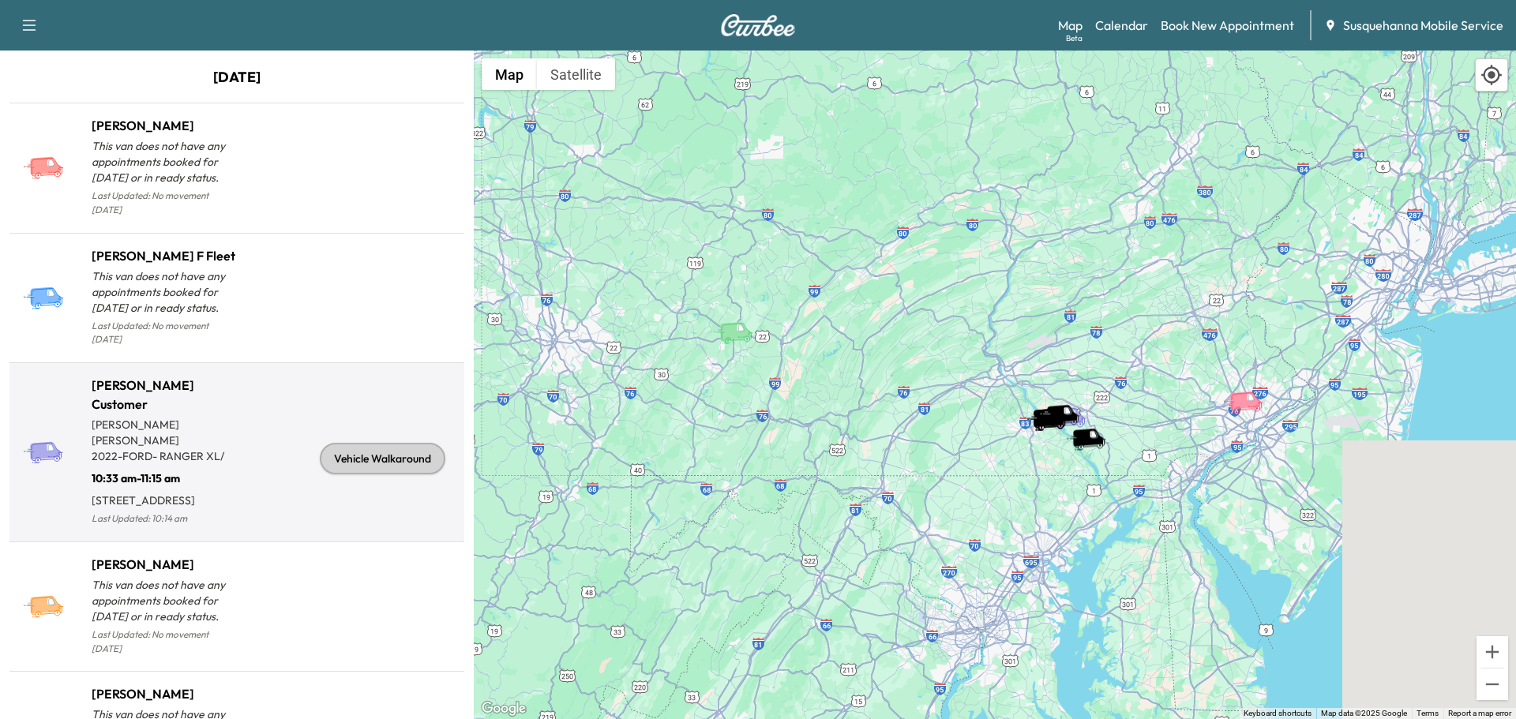
click at [362, 448] on div "Vehicle Walkaround" at bounding box center [383, 459] width 126 height 32
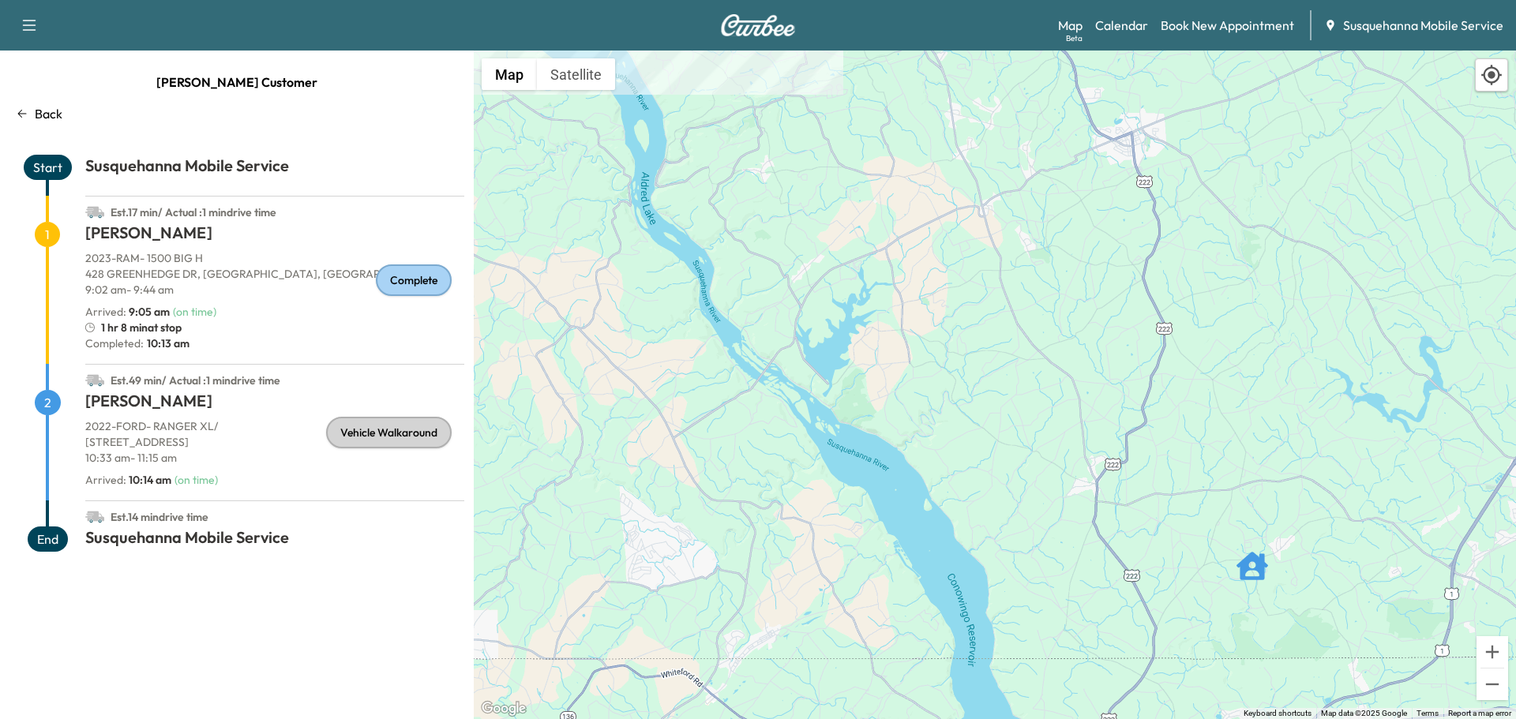
click at [587, 77] on button "Satellite" at bounding box center [576, 74] width 78 height 32
